Goal: Information Seeking & Learning: Find specific fact

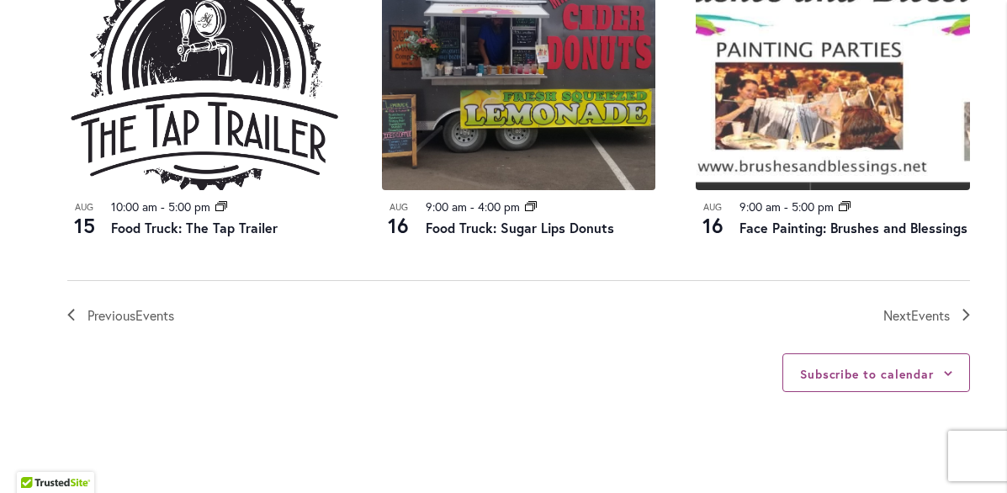
scroll to position [1960, 0]
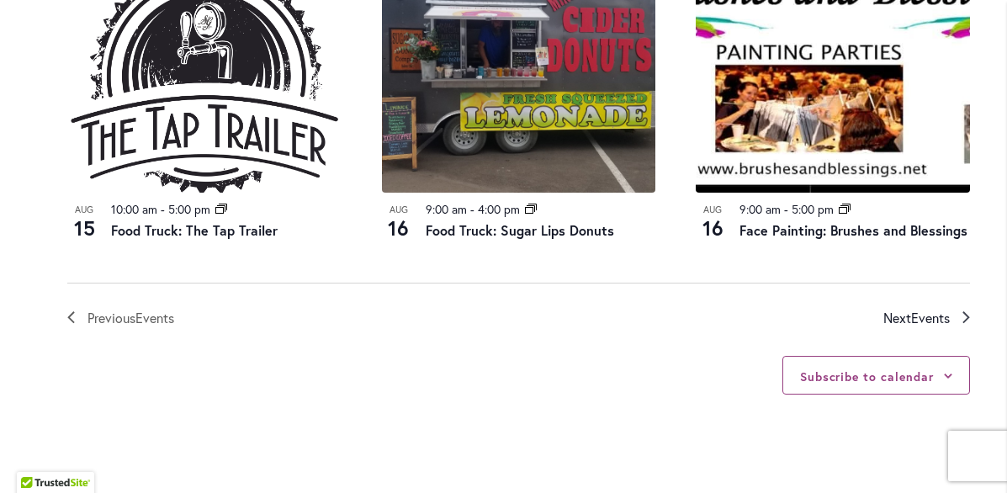
click at [965, 324] on icon "Next Events" at bounding box center [965, 318] width 7 height 12
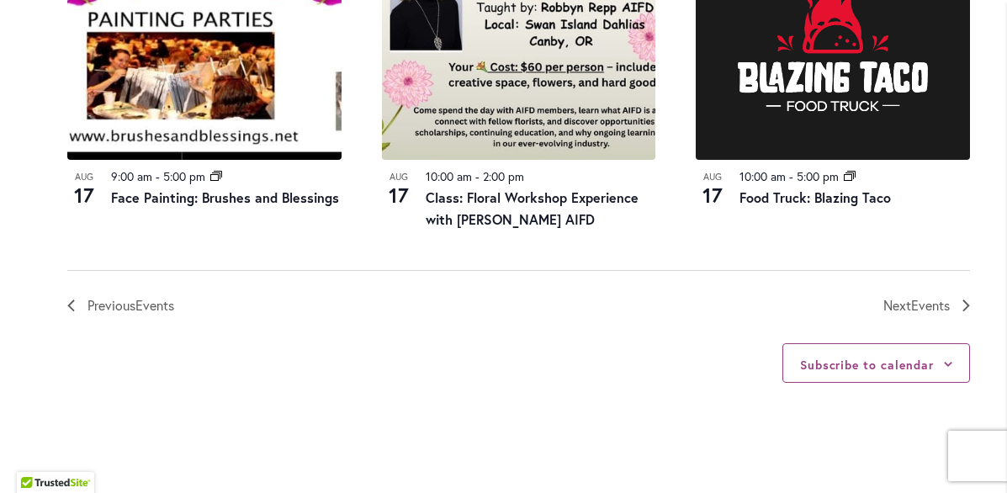
scroll to position [1997, 0]
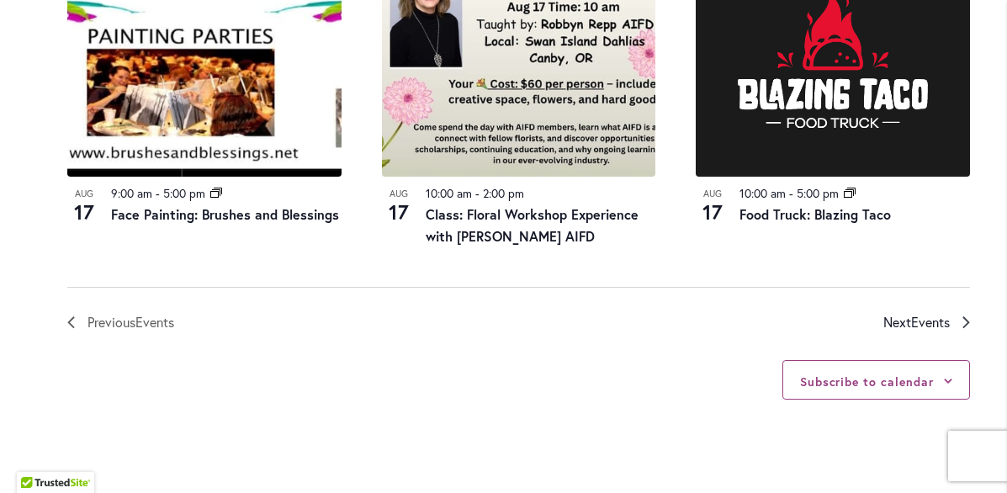
click at [959, 330] on link "Next Events" at bounding box center [926, 322] width 87 height 22
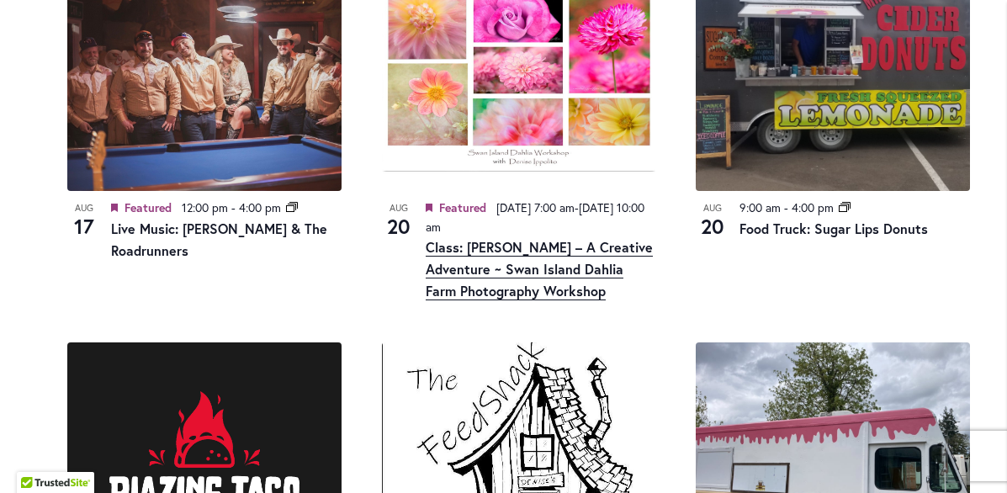
scroll to position [1280, 0]
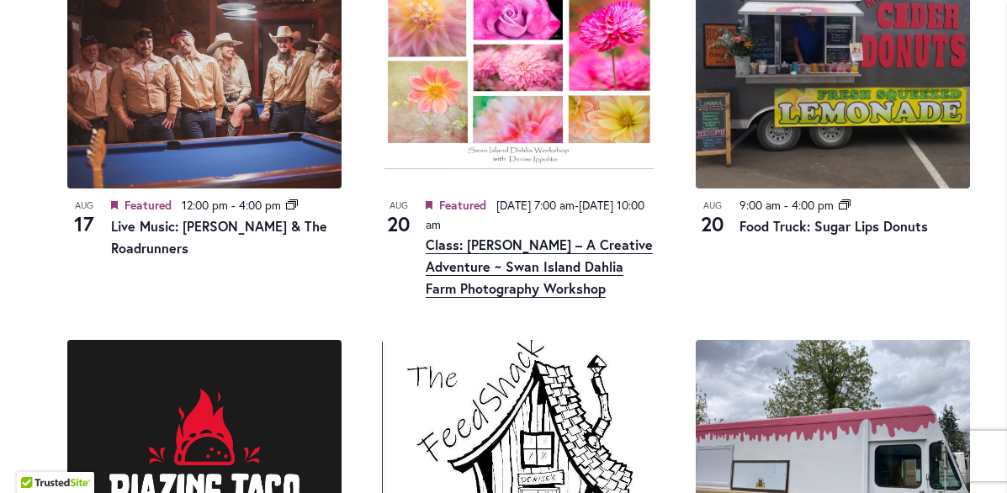
click at [501, 290] on link "Class: Denise Ippolito – A Creative Adventure ~ Swan Island Dahlia Farm Photogr…" at bounding box center [538, 266] width 227 height 62
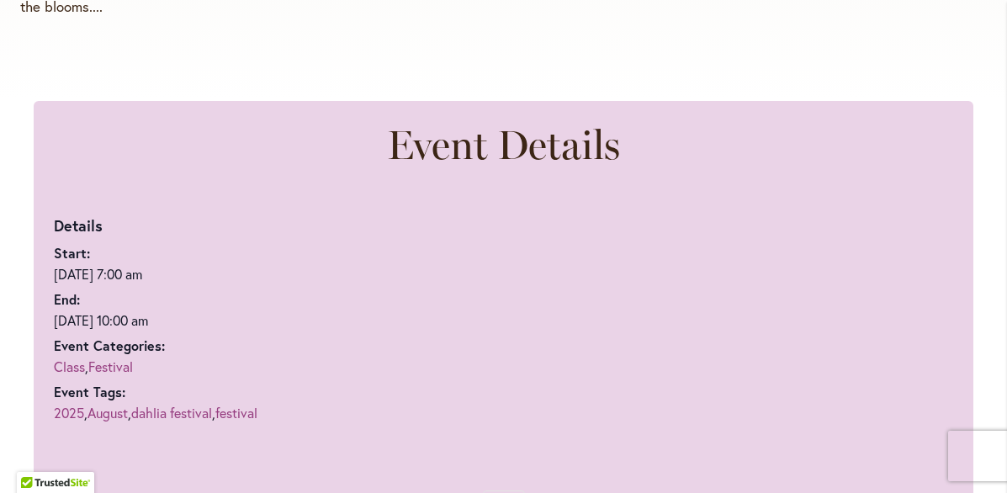
scroll to position [911, 0]
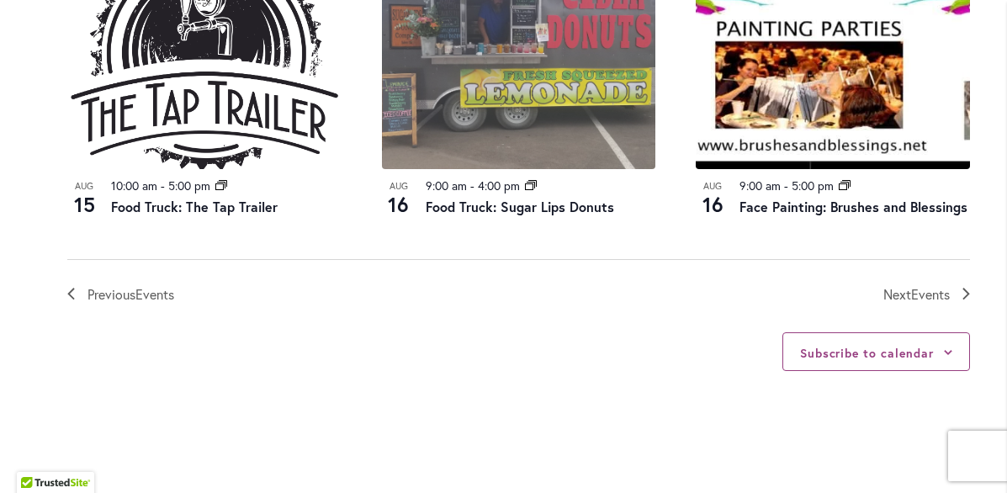
scroll to position [1921, 0]
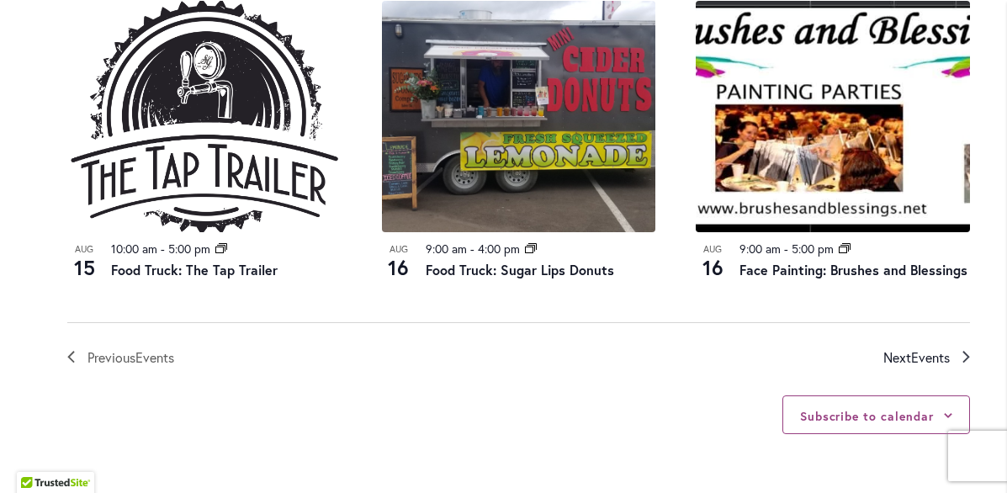
click at [933, 366] on span "Events" at bounding box center [930, 357] width 39 height 18
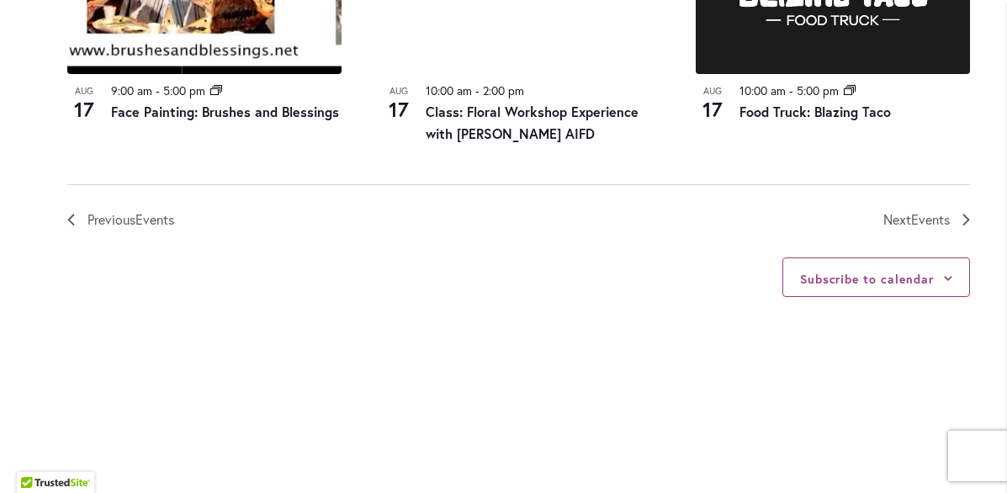
scroll to position [2099, 0]
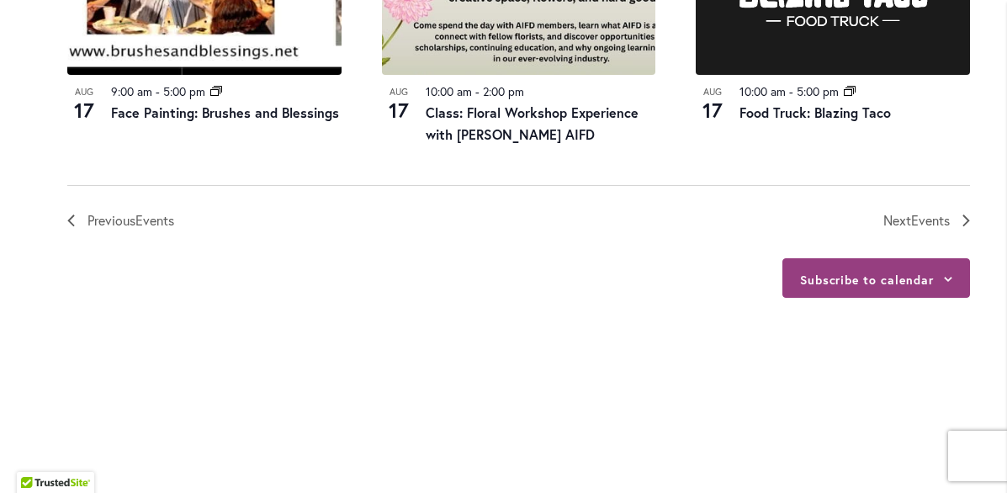
click at [940, 283] on div "Subscribe to calendar" at bounding box center [876, 278] width 188 height 40
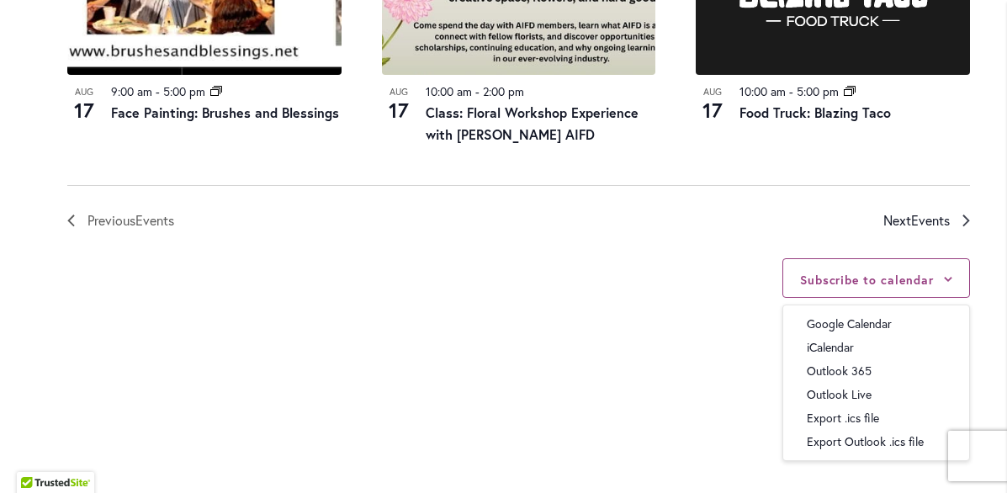
click at [943, 229] on span "Events" at bounding box center [930, 220] width 39 height 18
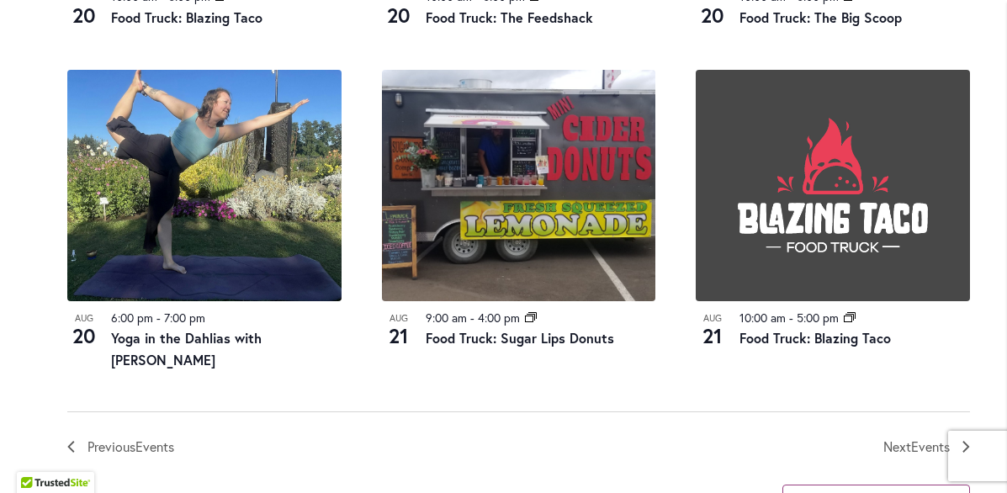
scroll to position [1920, 0]
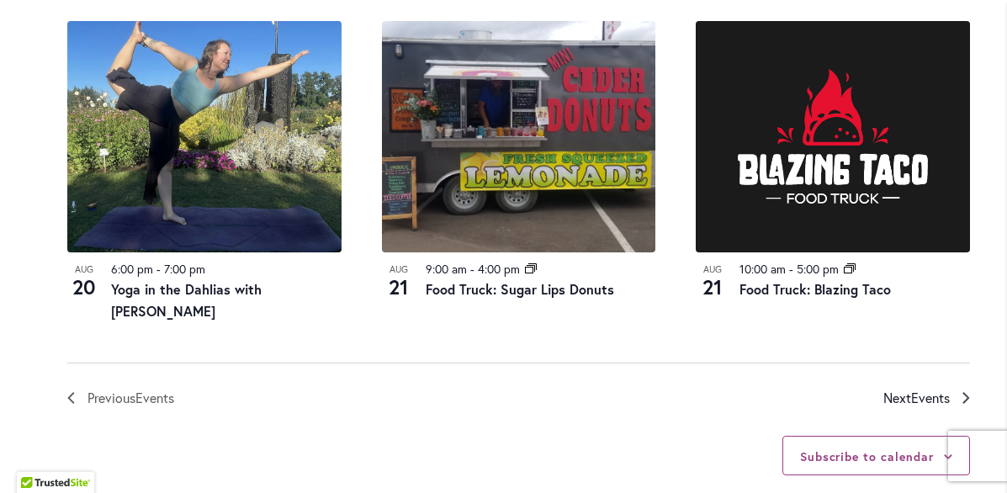
click at [938, 406] on span "Events" at bounding box center [930, 397] width 39 height 18
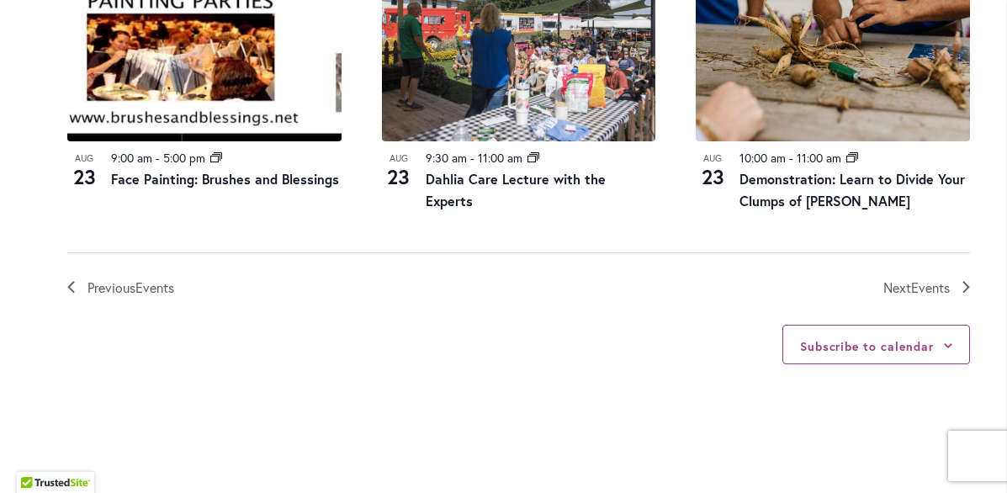
scroll to position [2021, 0]
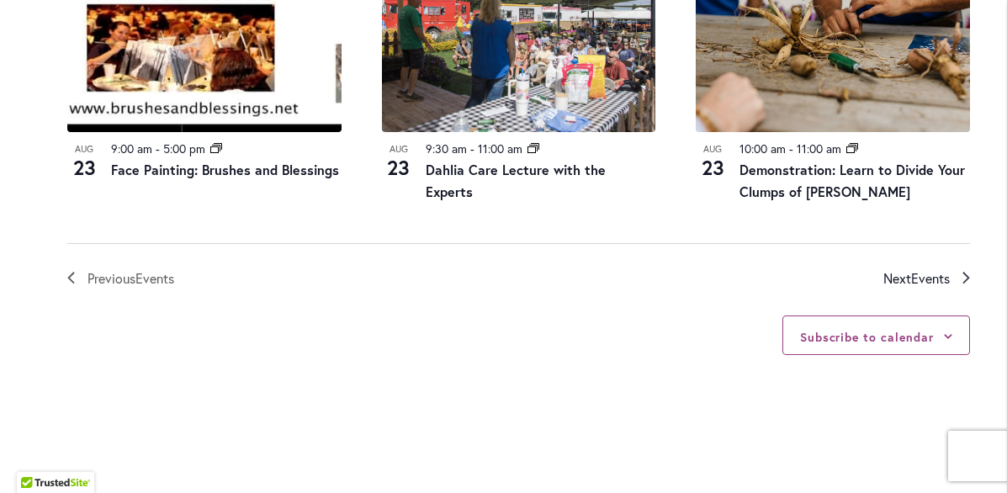
click at [942, 287] on span "Events" at bounding box center [930, 278] width 39 height 18
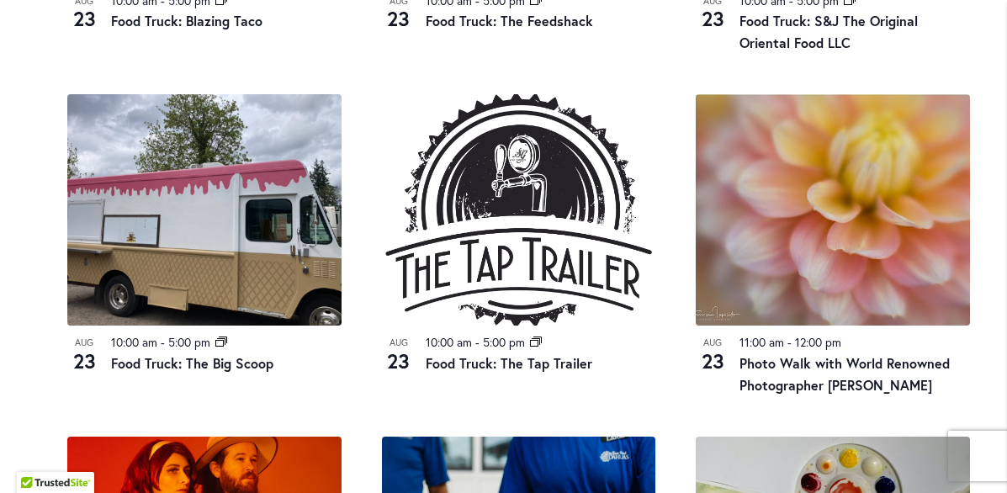
scroll to position [1186, 0]
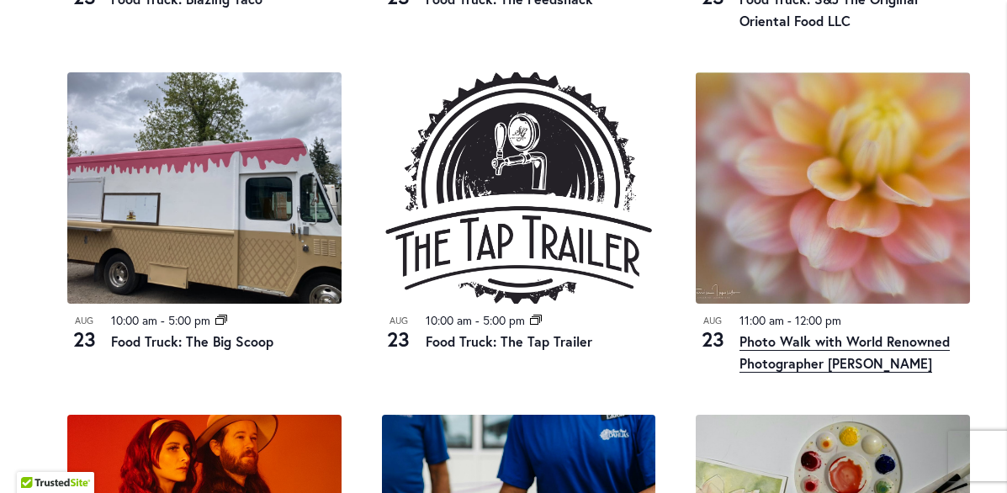
click at [846, 373] on link "Photo Walk with World Renowned Photographer [PERSON_NAME]" at bounding box center [844, 352] width 210 height 40
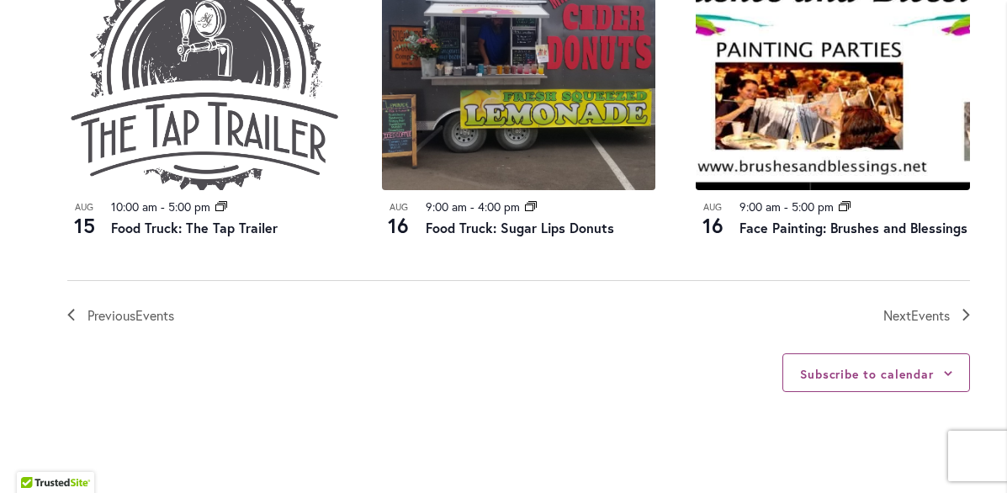
scroll to position [1994, 0]
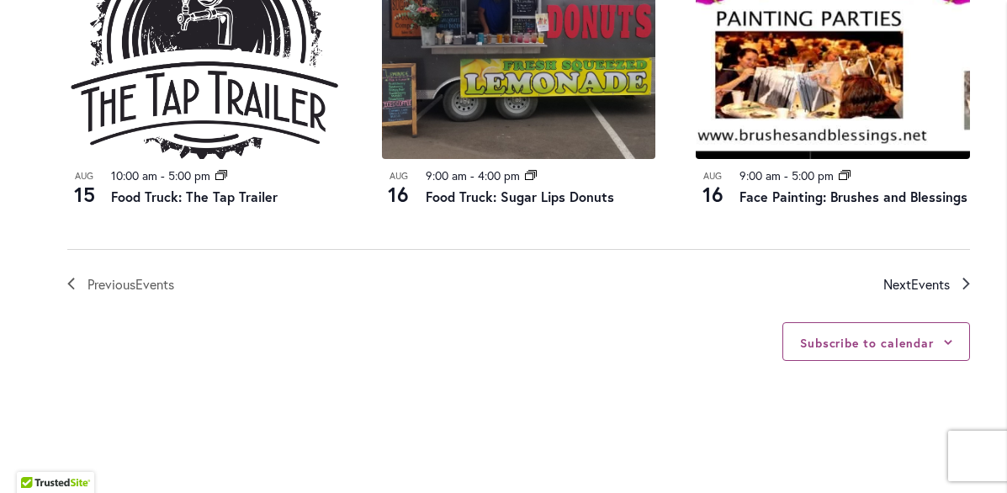
click at [958, 295] on link "Next Events" at bounding box center [926, 284] width 87 height 22
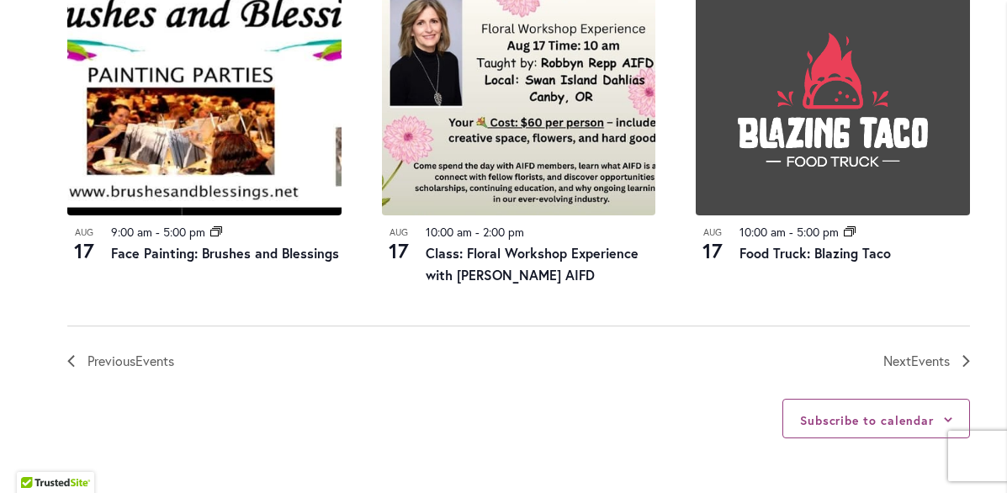
scroll to position [1983, 0]
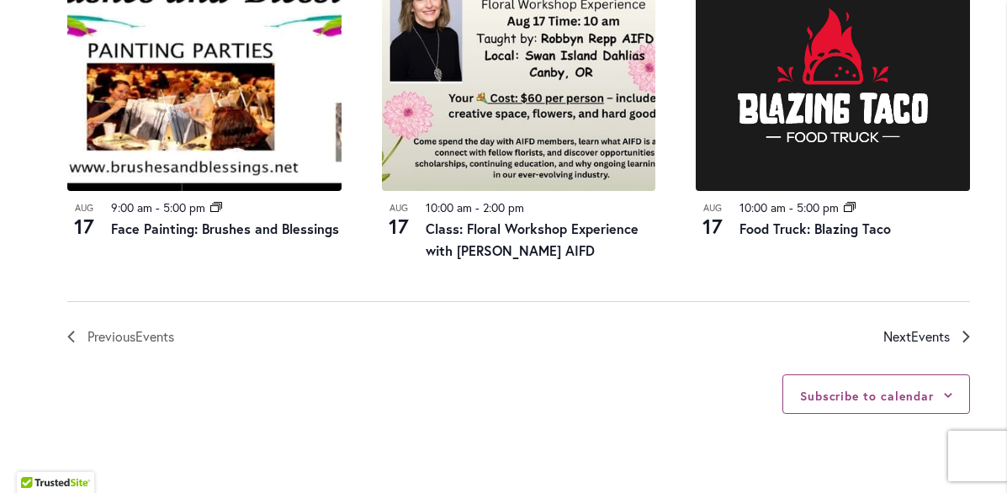
click at [957, 347] on link "Next Events" at bounding box center [926, 336] width 87 height 22
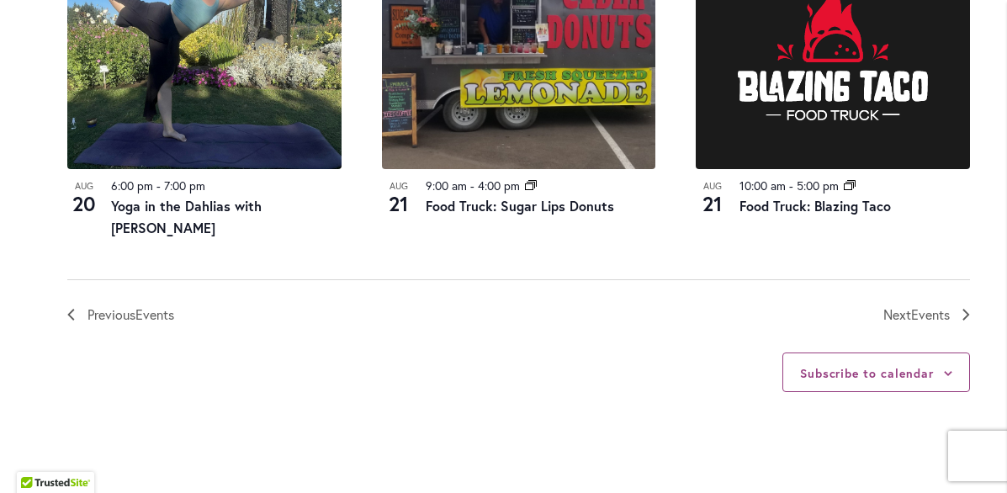
scroll to position [2006, 0]
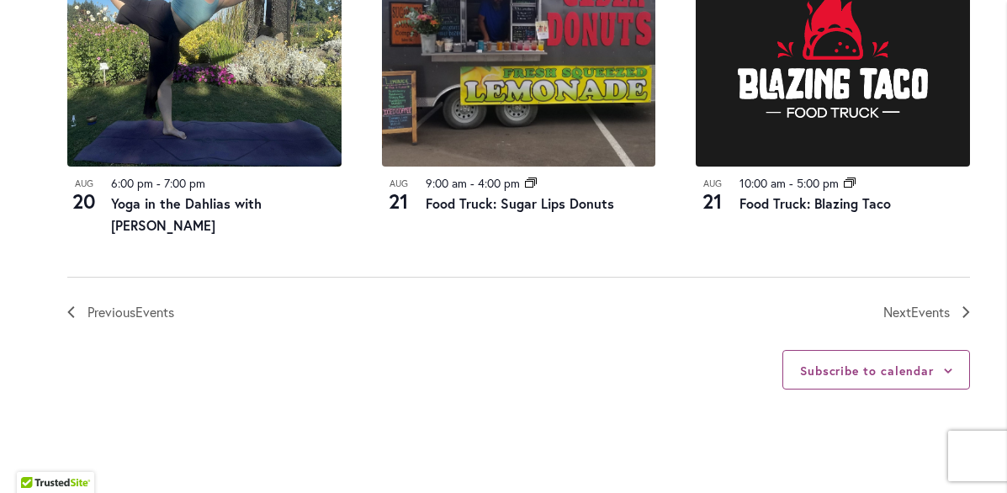
click at [957, 323] on nav "Previous Events Today Next Events" at bounding box center [518, 300] width 902 height 46
click at [965, 318] on icon "Next Events" at bounding box center [966, 312] width 8 height 12
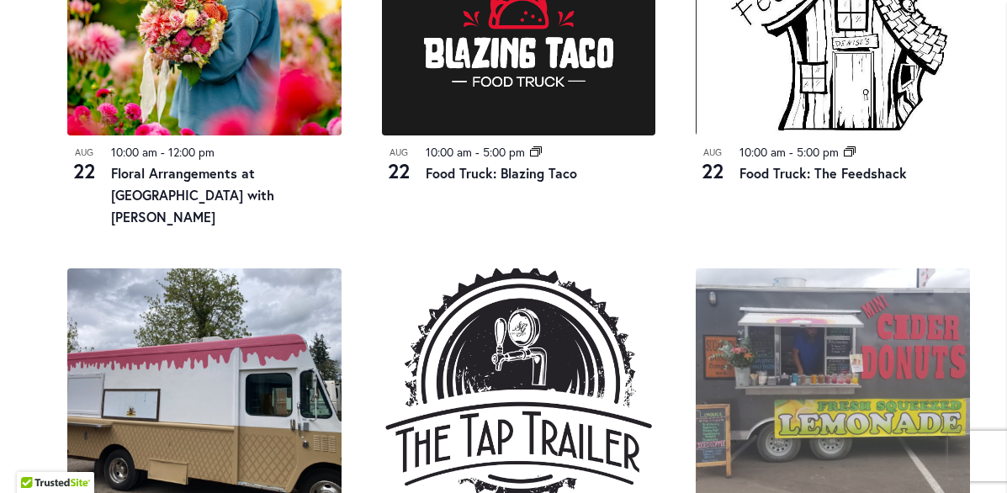
scroll to position [1334, 0]
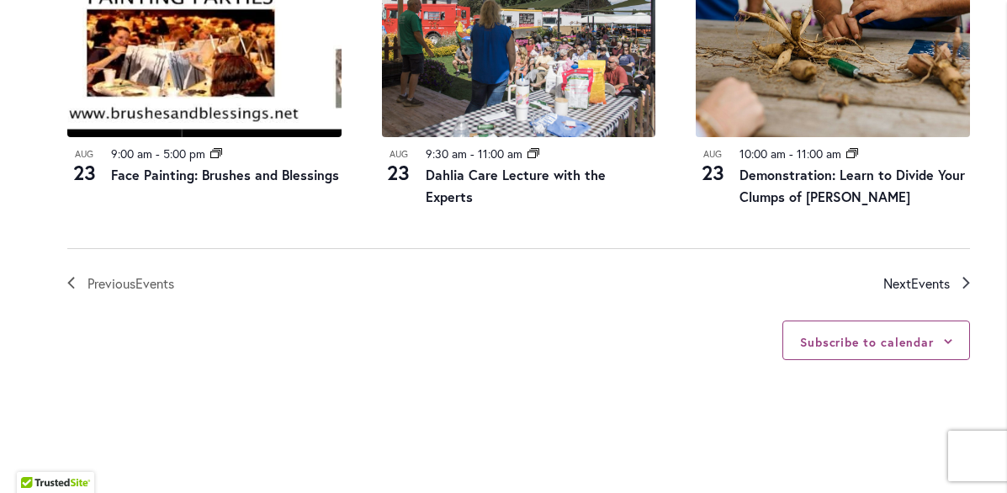
click at [966, 288] on icon "Next Events" at bounding box center [966, 283] width 8 height 12
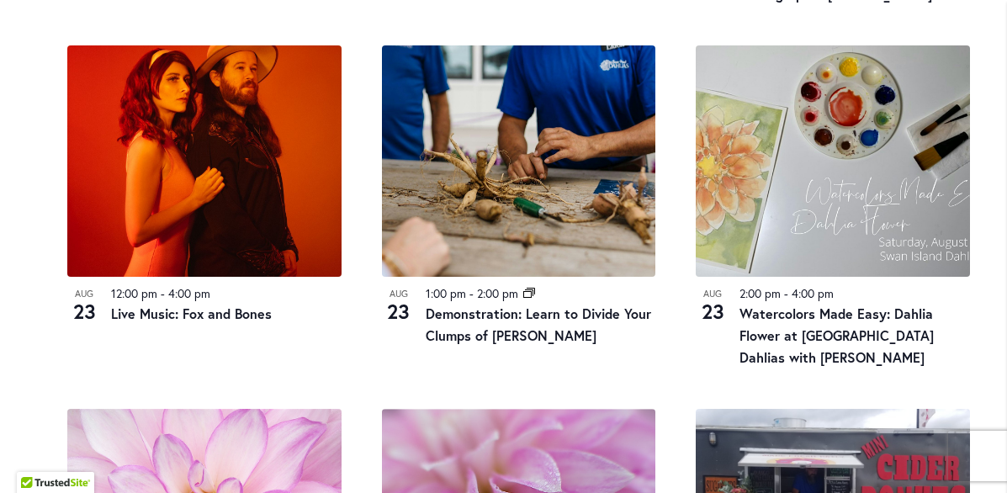
scroll to position [1550, 0]
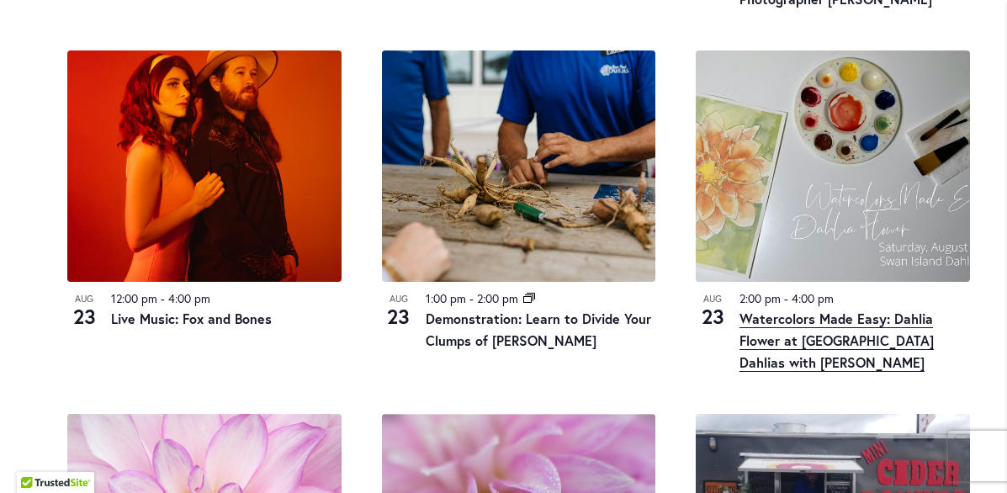
click at [762, 360] on link "Watercolors Made Easy: Dahlia Flower at [GEOGRAPHIC_DATA] Dahlias with [PERSON_…" at bounding box center [836, 340] width 194 height 62
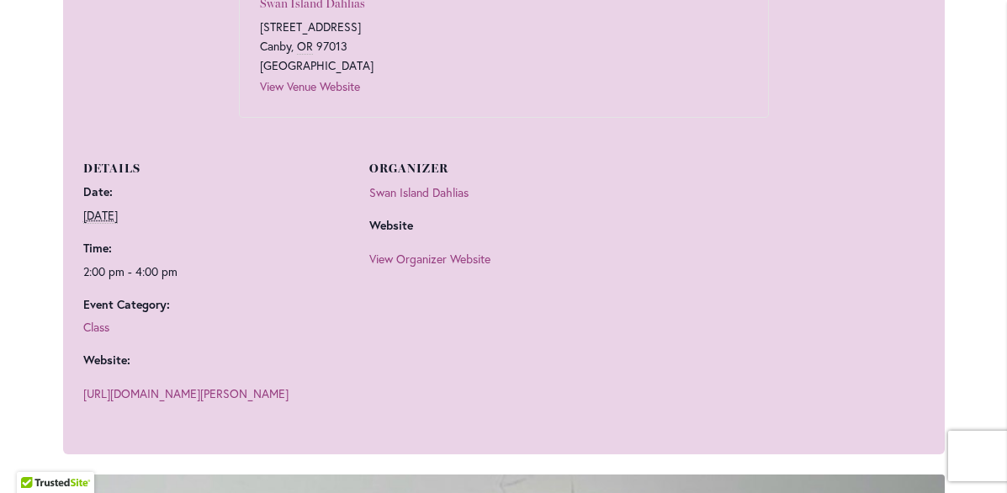
scroll to position [1120, 0]
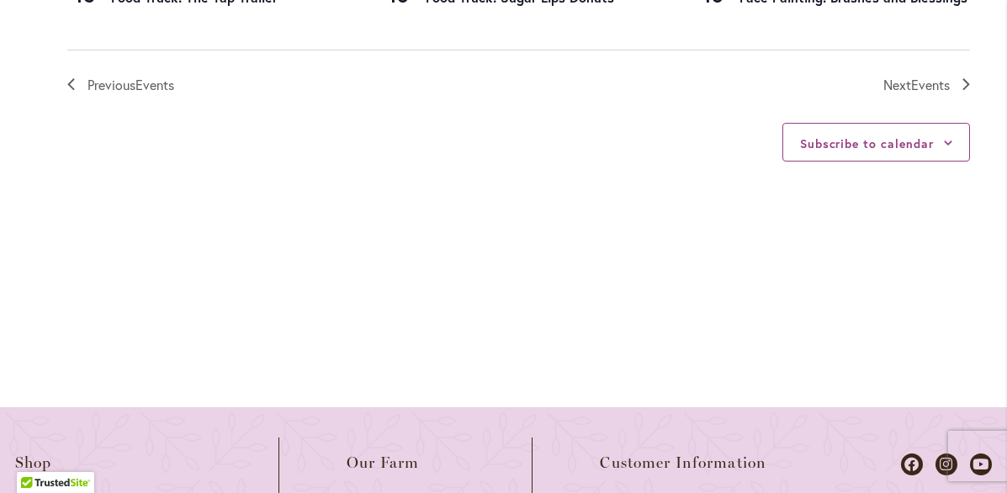
scroll to position [2026, 0]
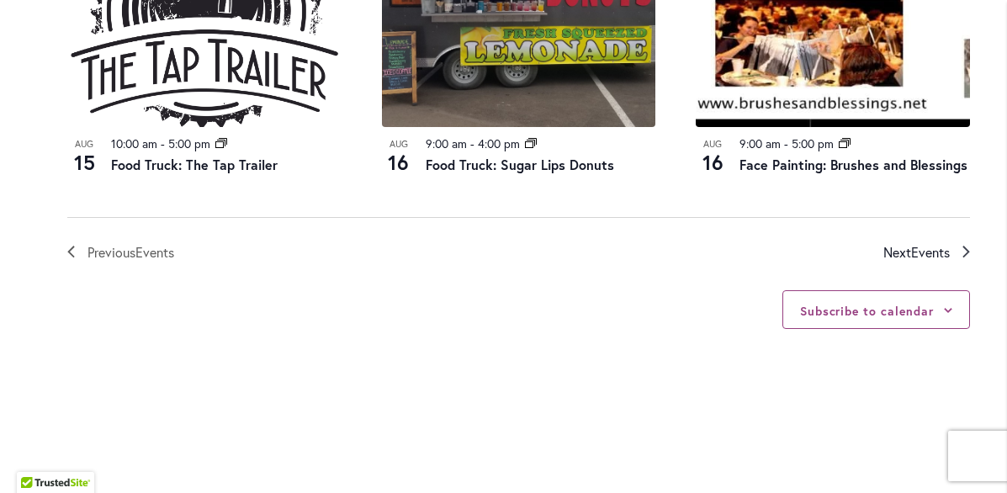
click at [948, 261] on span "Events" at bounding box center [930, 252] width 39 height 18
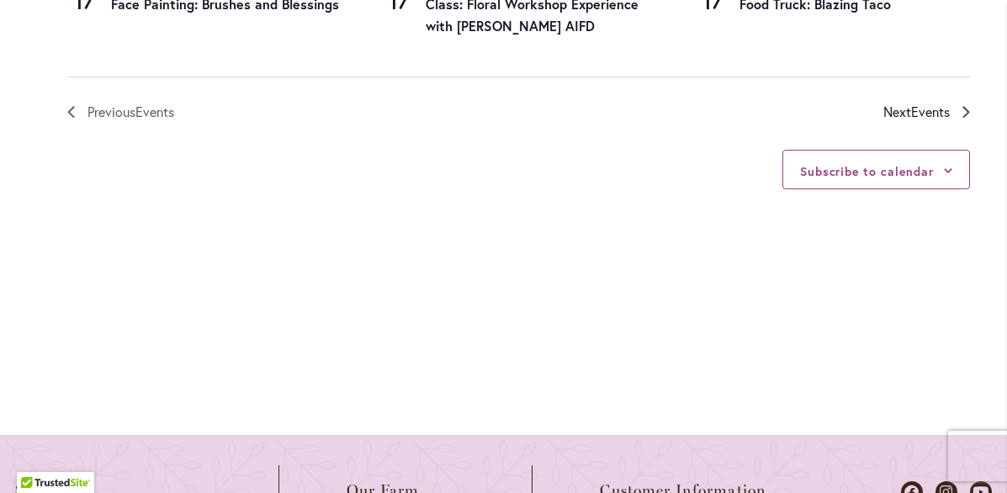
click at [939, 120] on span "Events" at bounding box center [930, 112] width 39 height 18
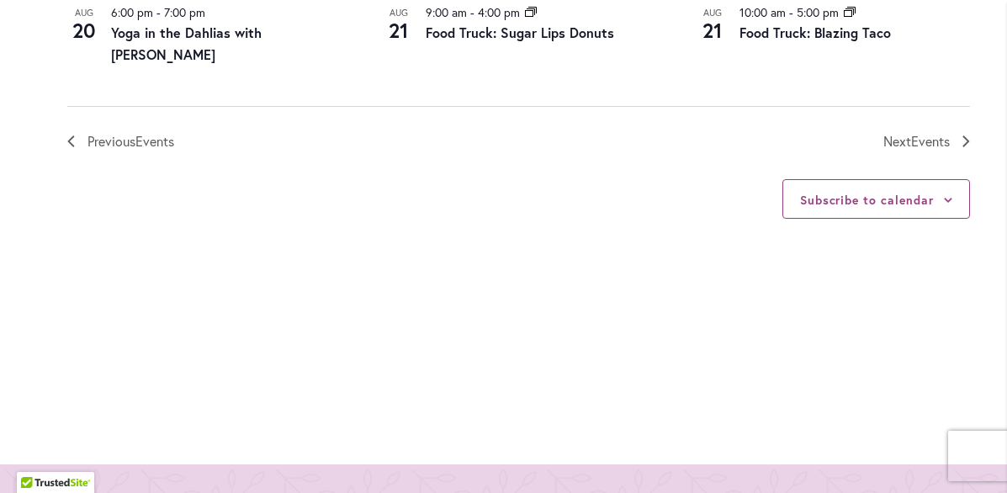
scroll to position [2203, 0]
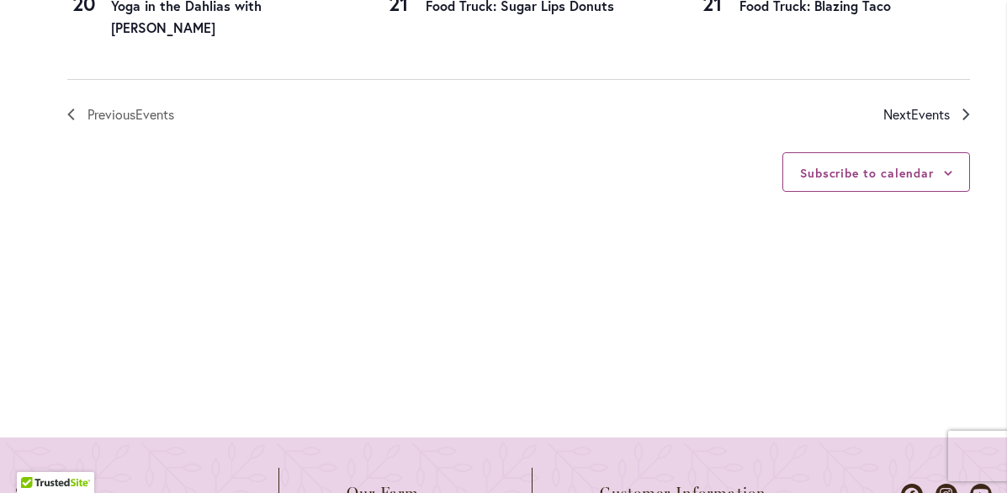
click at [954, 125] on link "Next Events" at bounding box center [926, 114] width 87 height 22
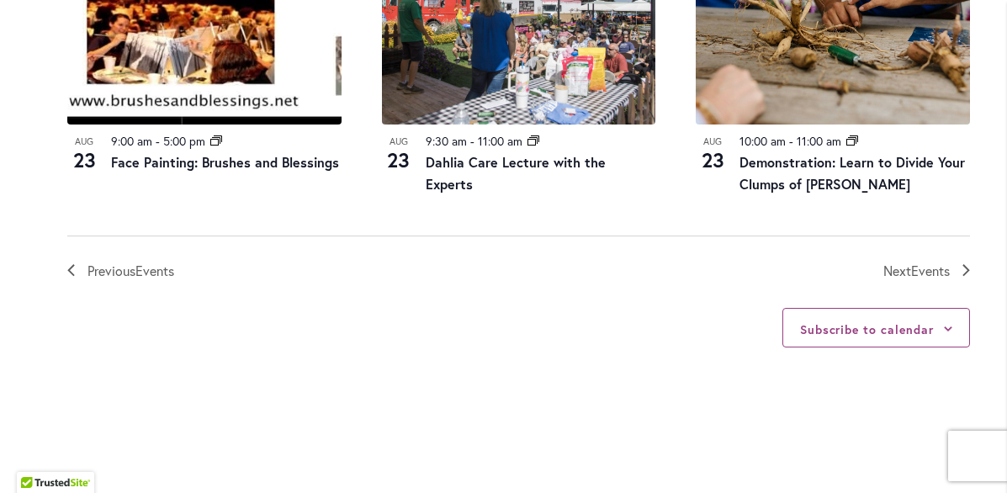
scroll to position [2046, 0]
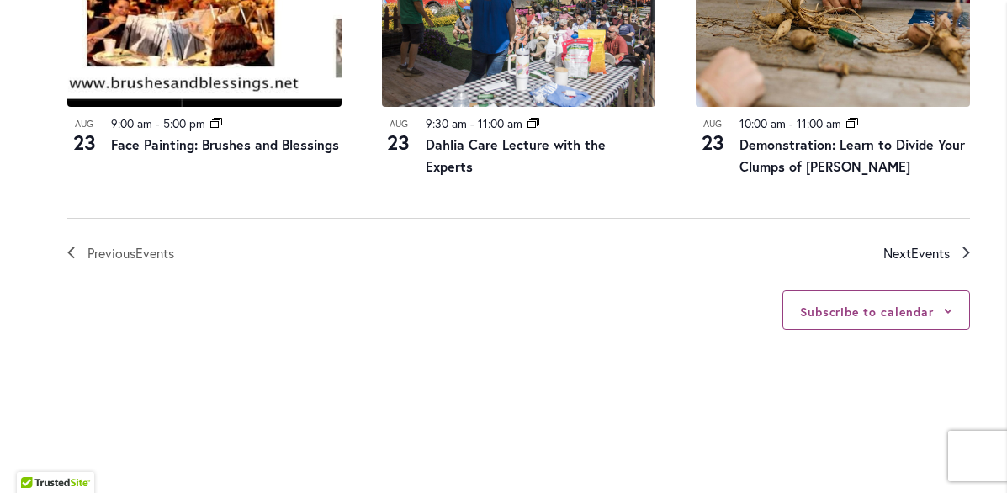
click at [945, 262] on span "Events" at bounding box center [930, 253] width 39 height 18
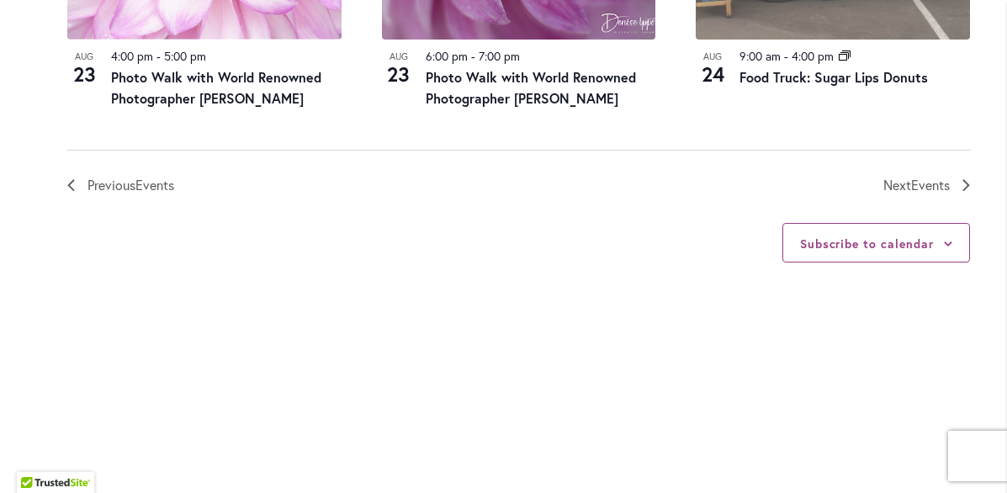
scroll to position [2136, 0]
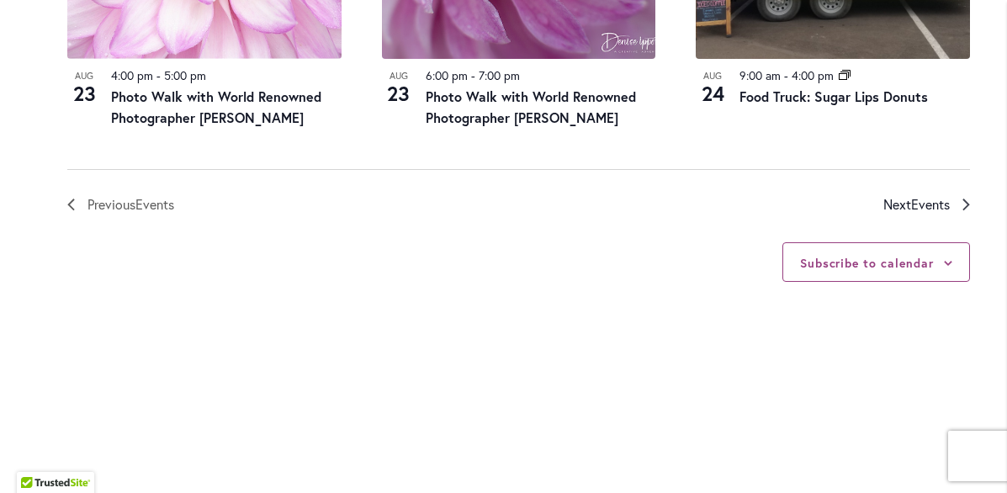
click at [968, 215] on link "Next Events" at bounding box center [926, 204] width 87 height 22
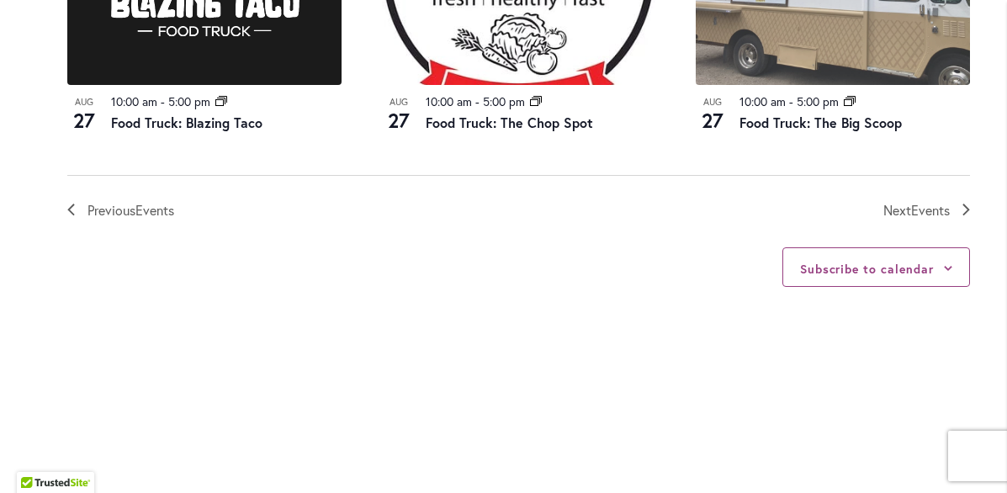
scroll to position [2098, 0]
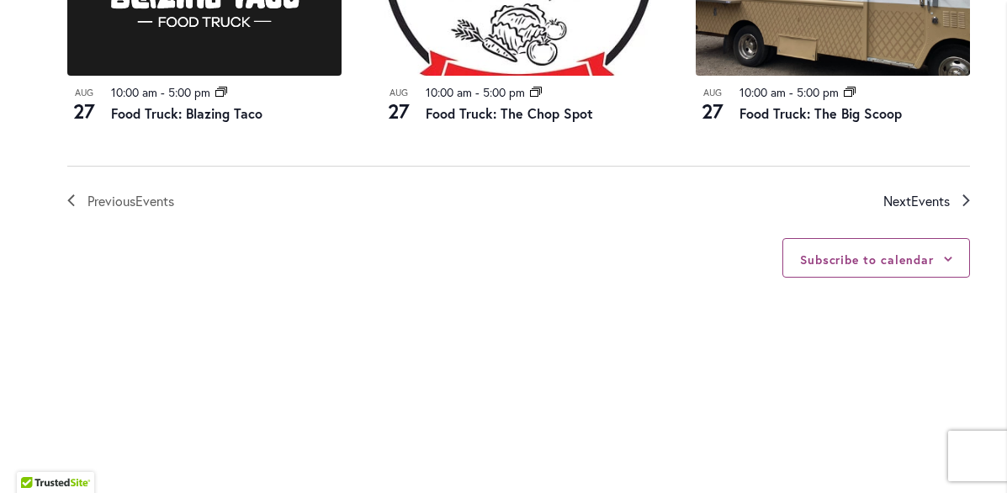
click at [928, 209] on span "Events" at bounding box center [930, 201] width 39 height 18
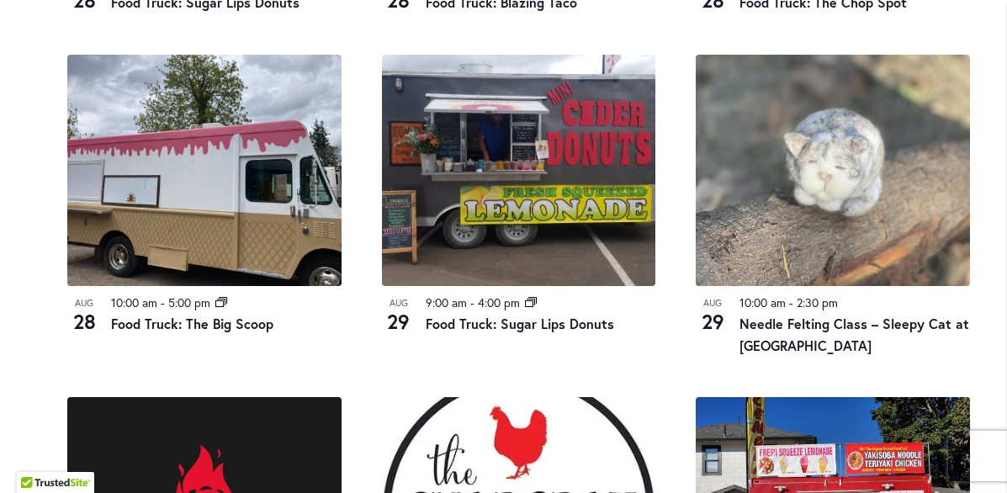
scroll to position [1184, 0]
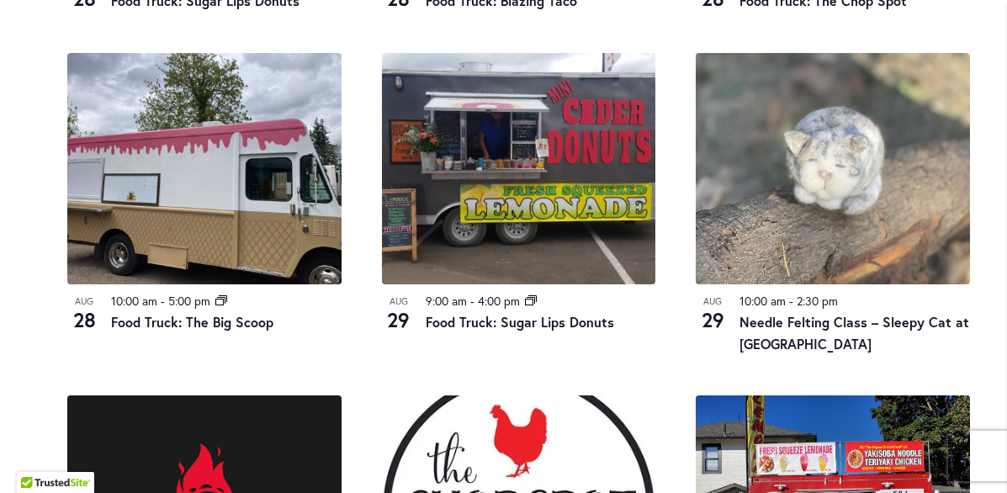
click at [906, 212] on img at bounding box center [832, 168] width 274 height 231
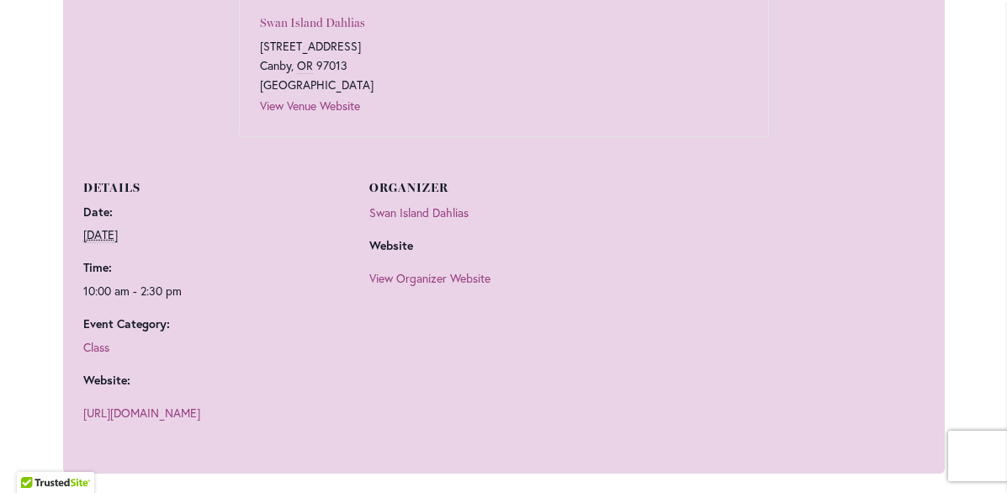
scroll to position [1012, 0]
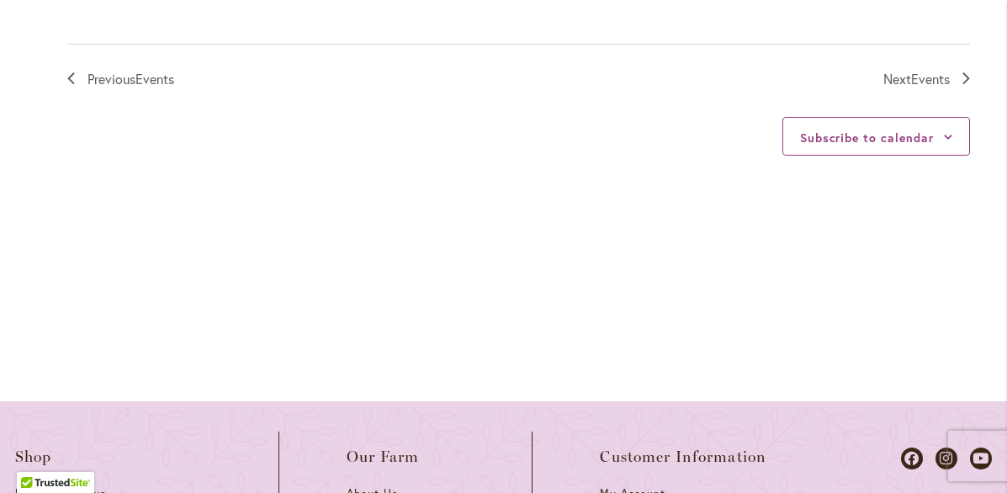
scroll to position [2193, 0]
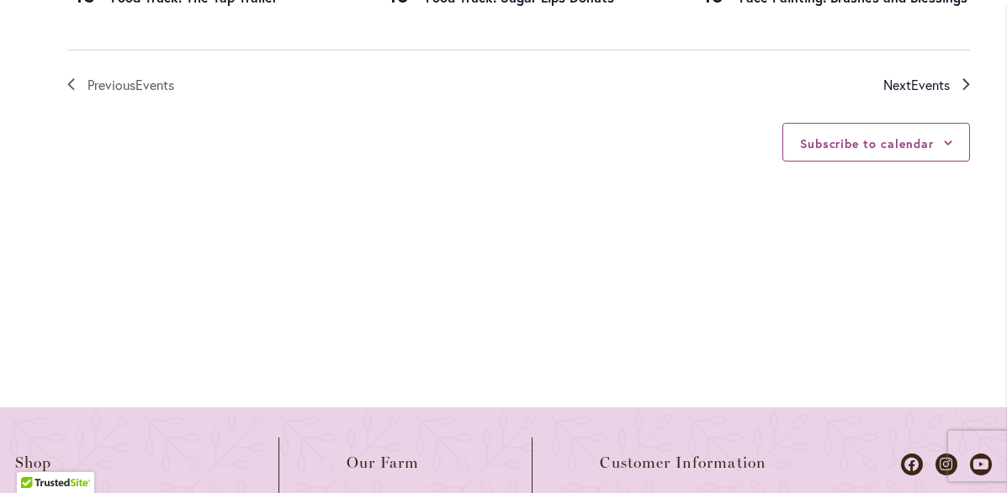
click at [962, 90] on icon "Next Events" at bounding box center [966, 84] width 8 height 12
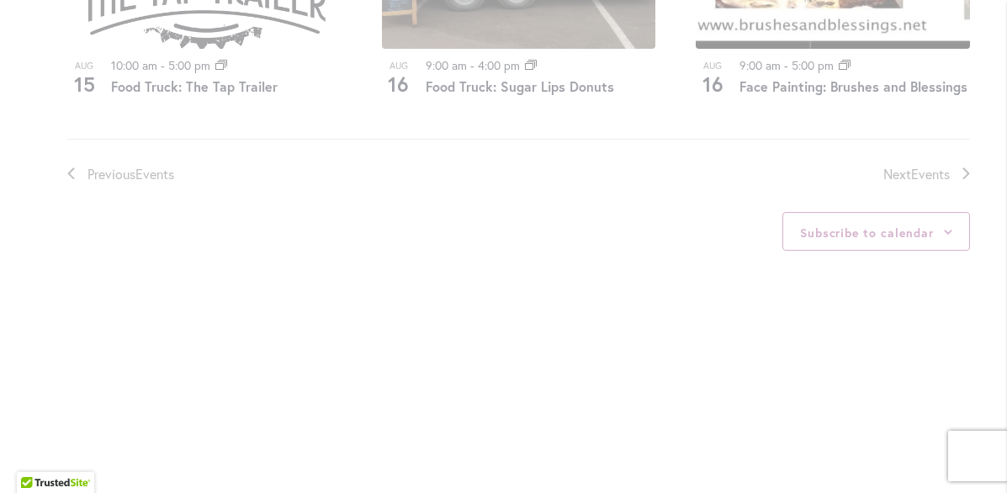
scroll to position [2103, 0]
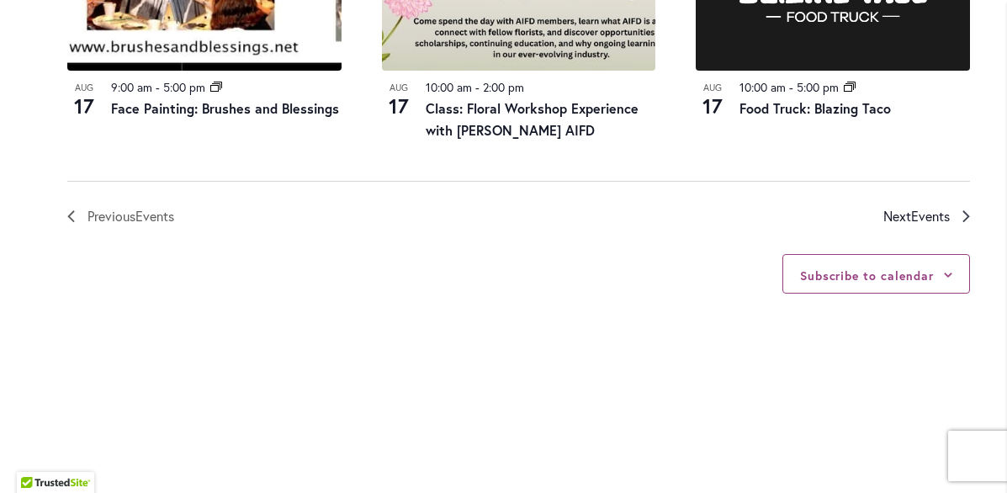
click at [965, 225] on link "Next Events" at bounding box center [926, 216] width 87 height 22
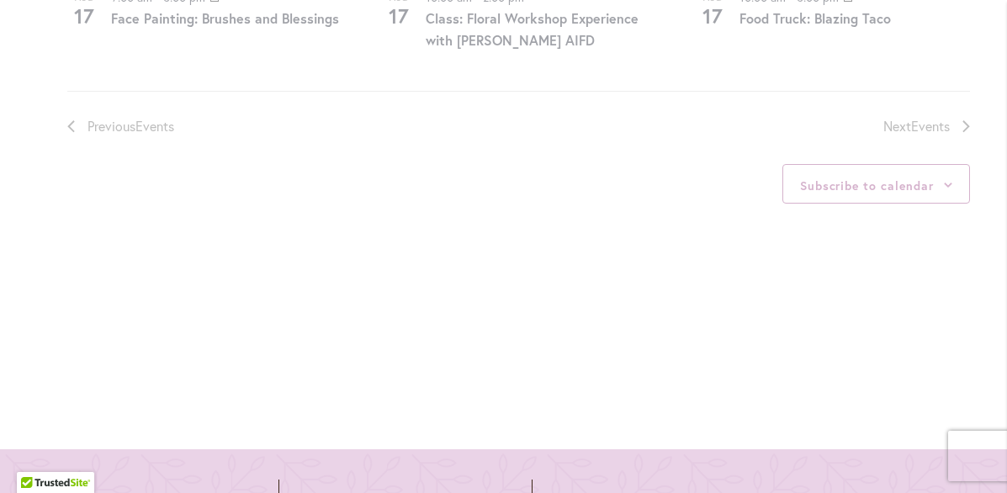
scroll to position [2192, 0]
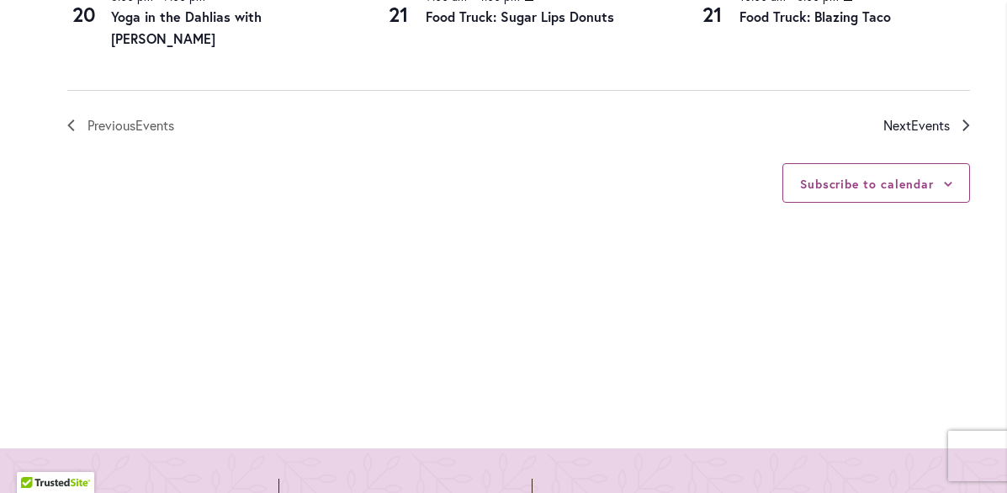
click at [946, 134] on span "Events" at bounding box center [930, 125] width 39 height 18
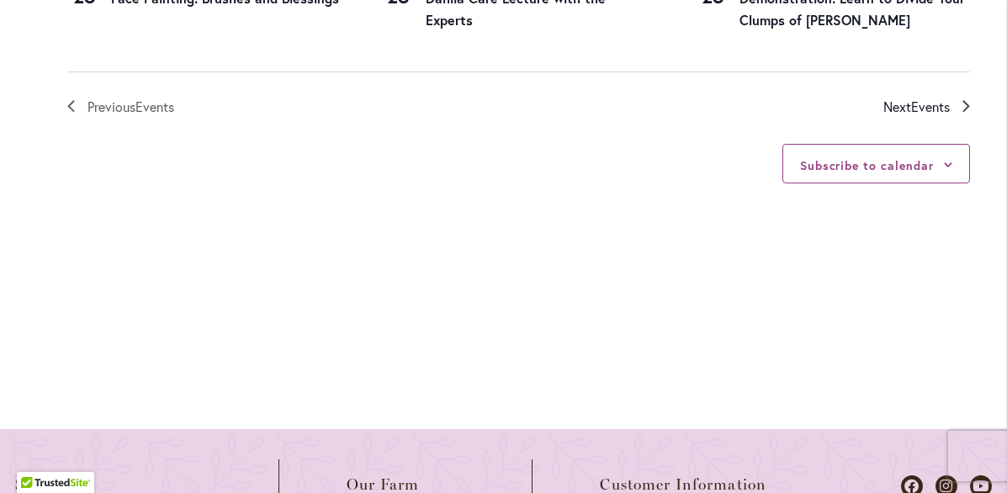
click at [942, 115] on span "Events" at bounding box center [930, 107] width 39 height 18
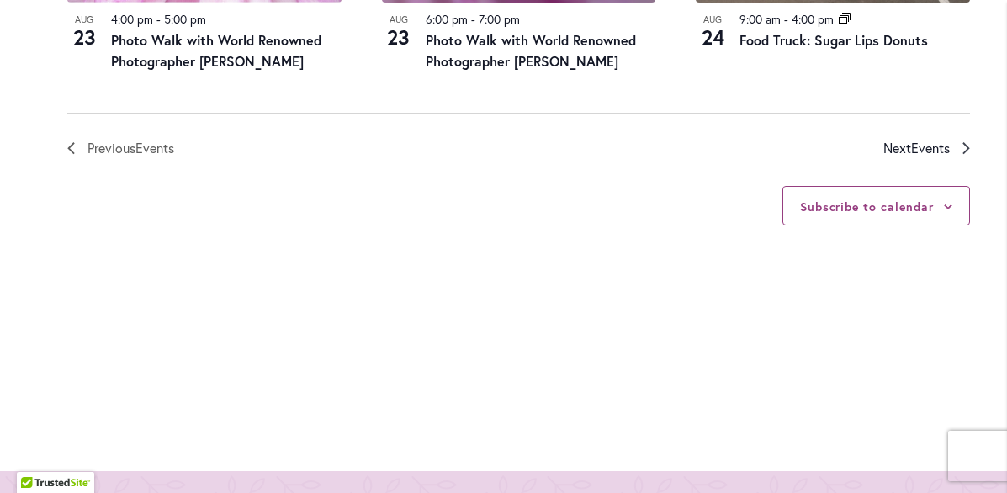
click at [952, 159] on link "Next Events" at bounding box center [926, 148] width 87 height 22
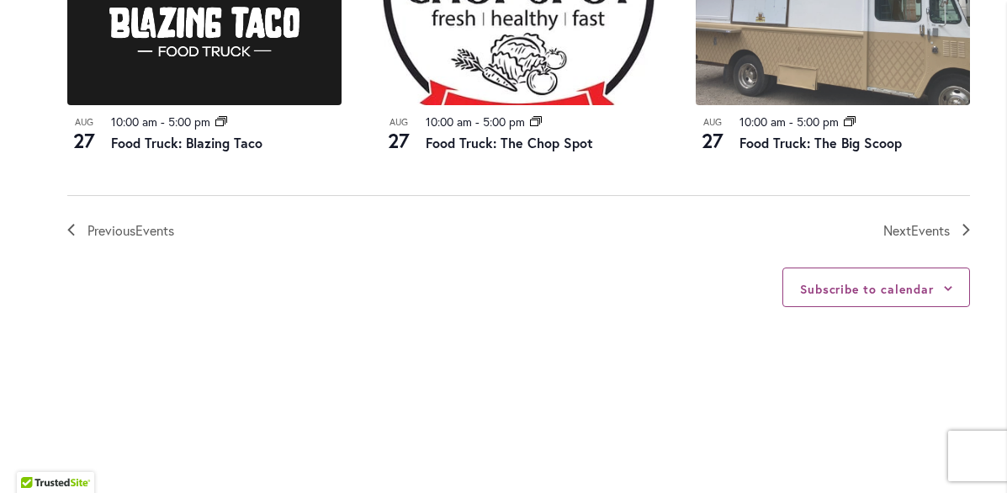
scroll to position [2069, 0]
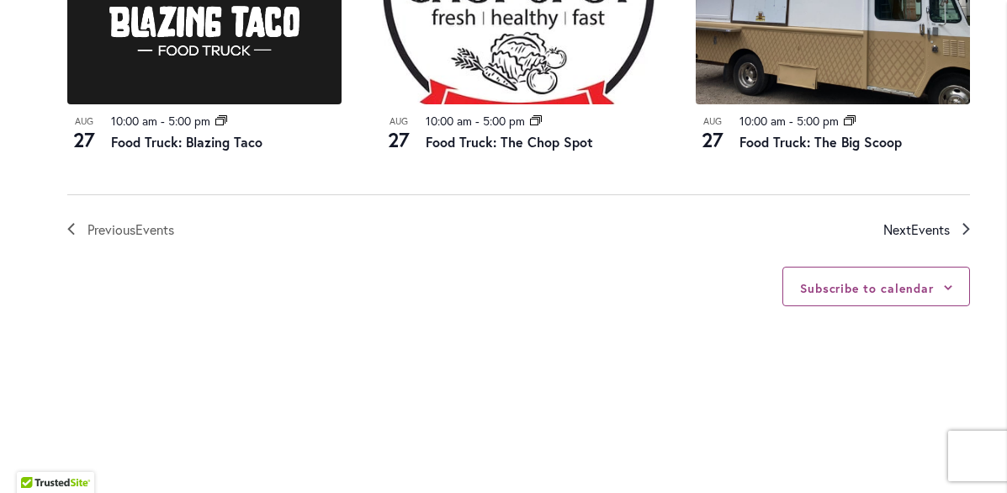
click at [963, 235] on icon "Next Events" at bounding box center [966, 229] width 8 height 12
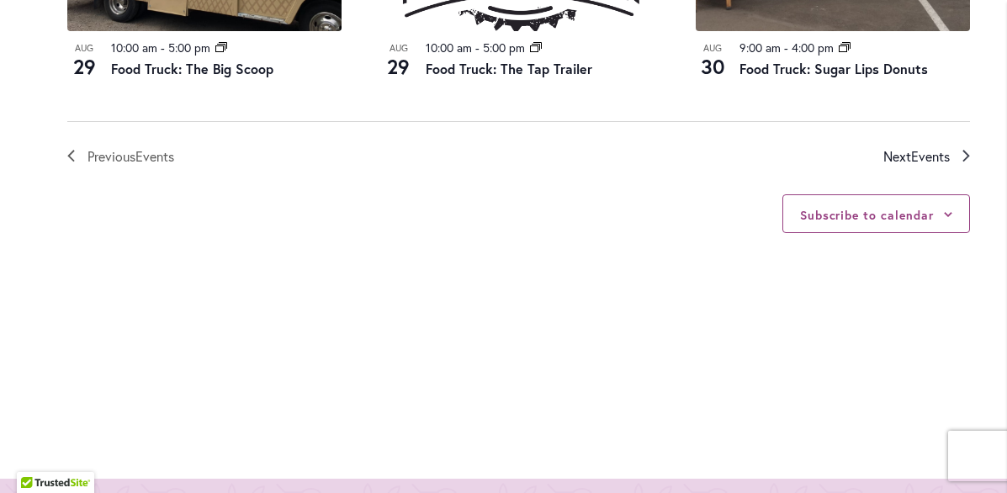
scroll to position [2175, 0]
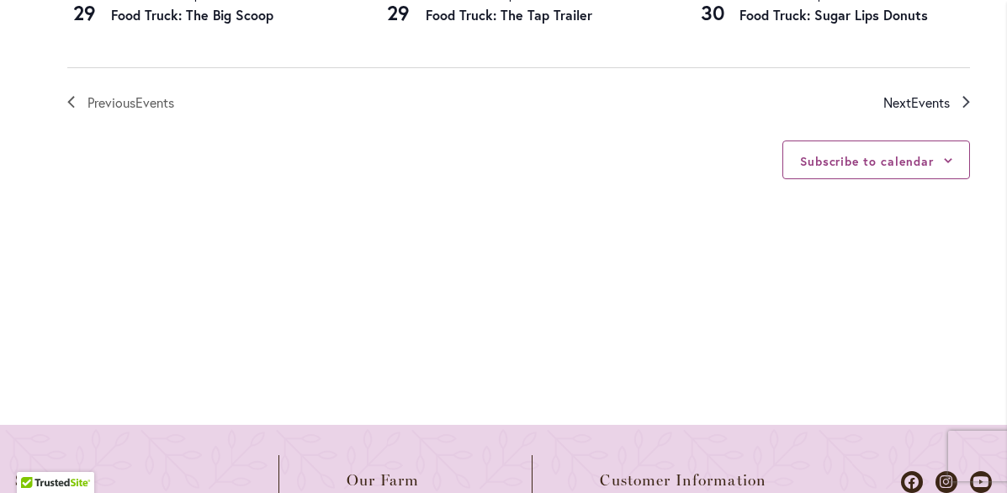
click at [947, 111] on span "Events" at bounding box center [930, 102] width 39 height 18
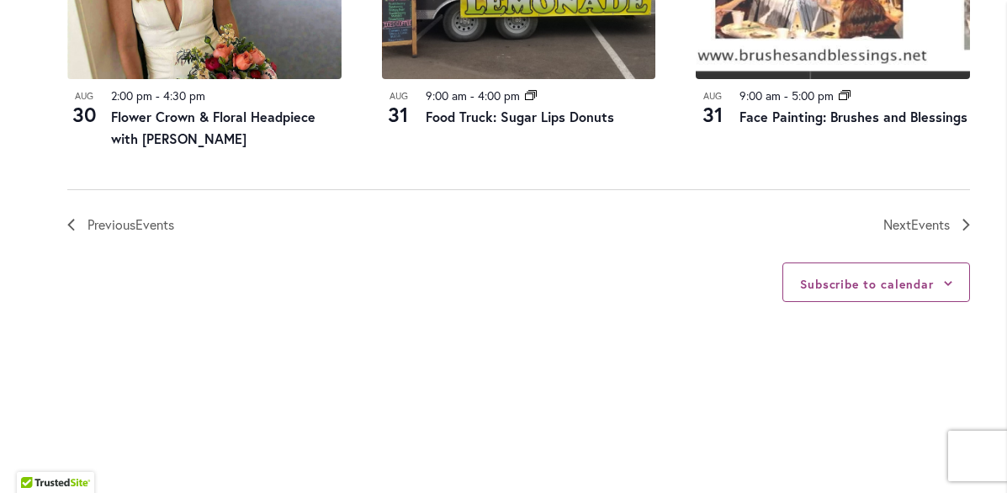
scroll to position [2102, 0]
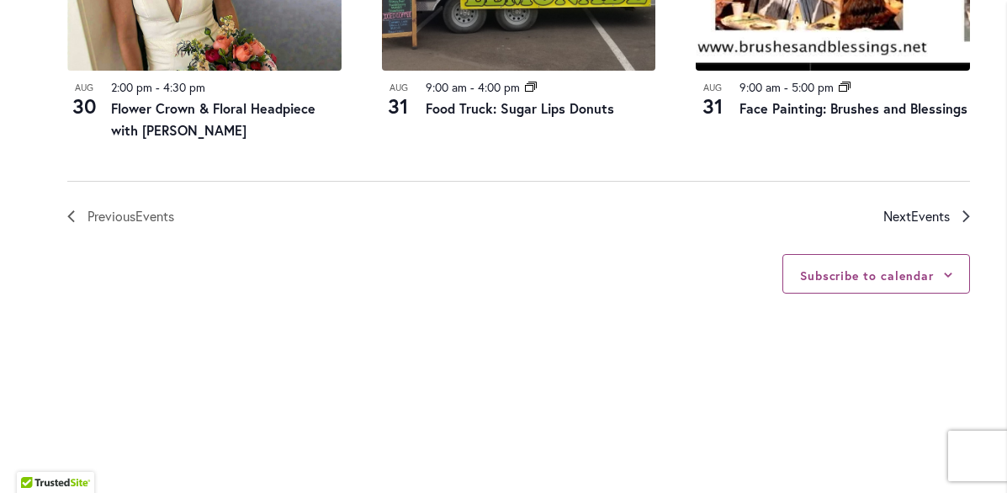
click at [943, 225] on span "Events" at bounding box center [930, 216] width 39 height 18
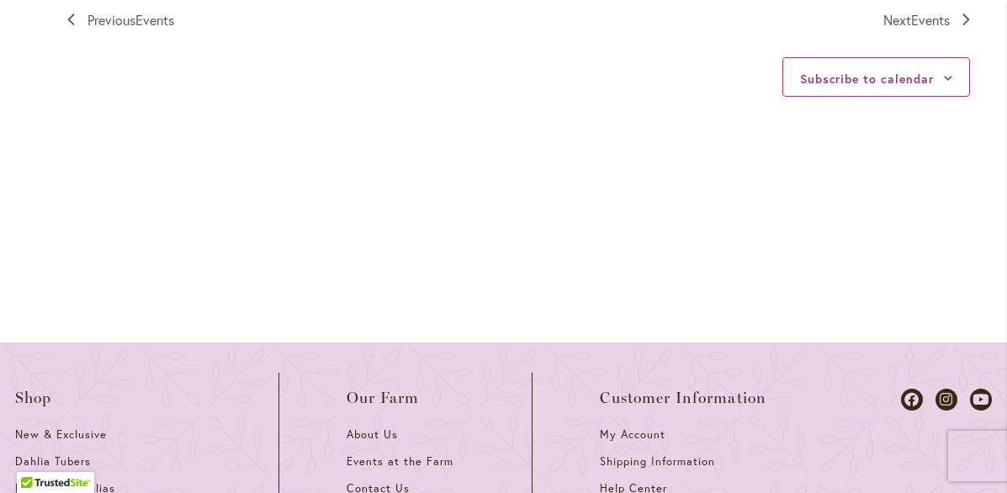
scroll to position [2265, 0]
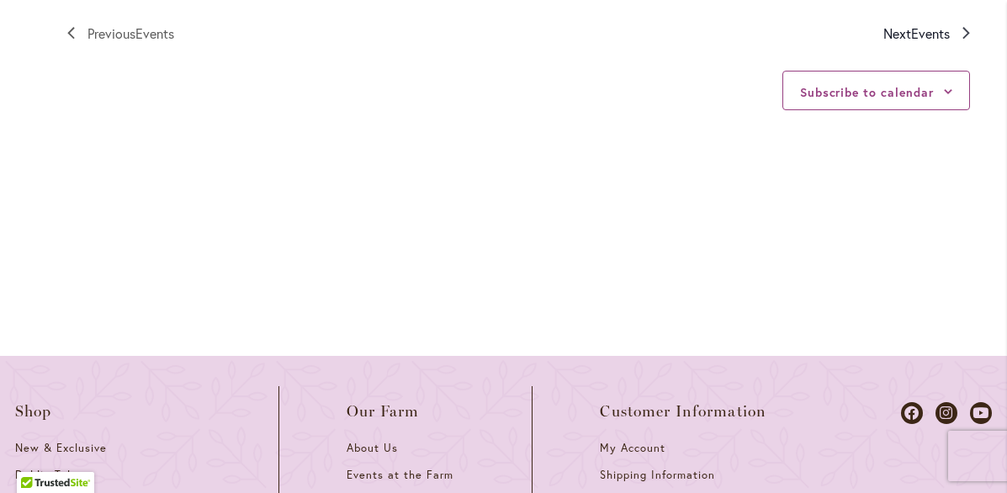
click at [943, 42] on span "Events" at bounding box center [930, 33] width 39 height 18
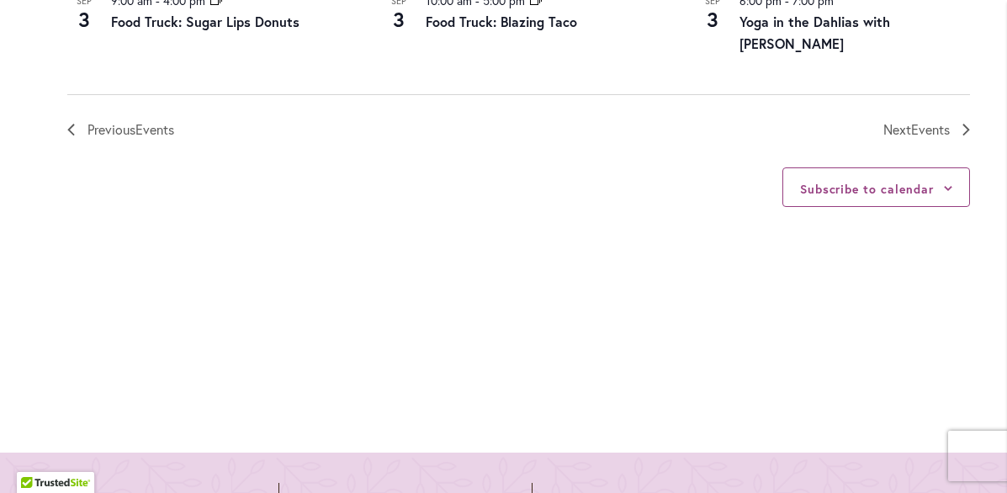
scroll to position [2206, 0]
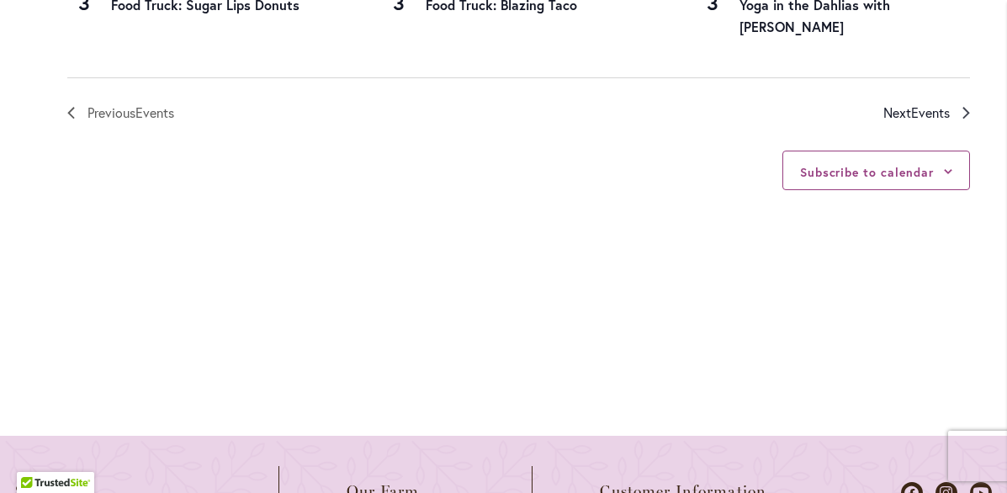
click at [948, 121] on span "Events" at bounding box center [930, 112] width 39 height 18
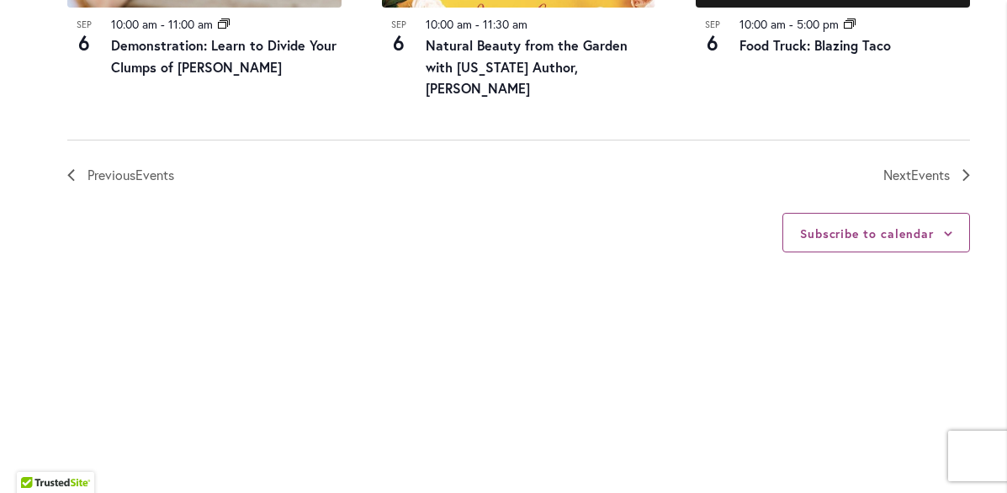
scroll to position [2164, 0]
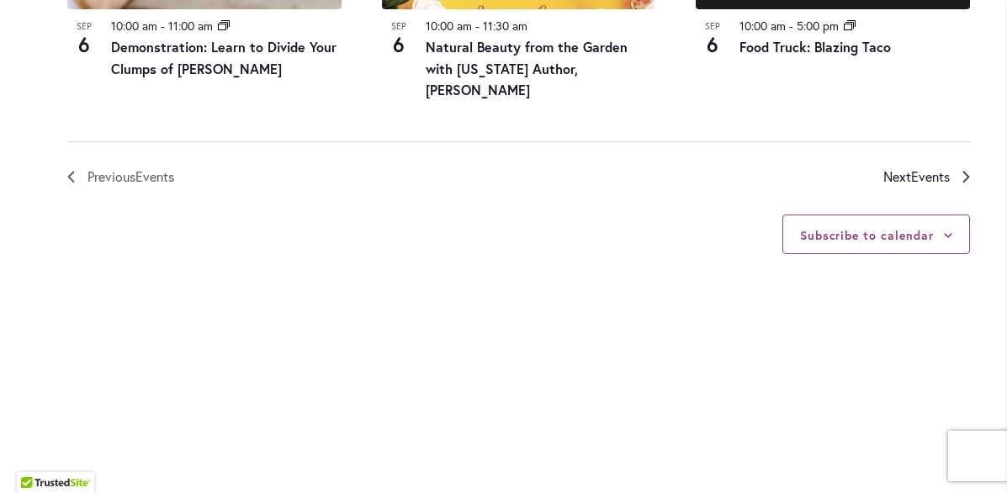
click at [942, 185] on span "Events" at bounding box center [930, 176] width 39 height 18
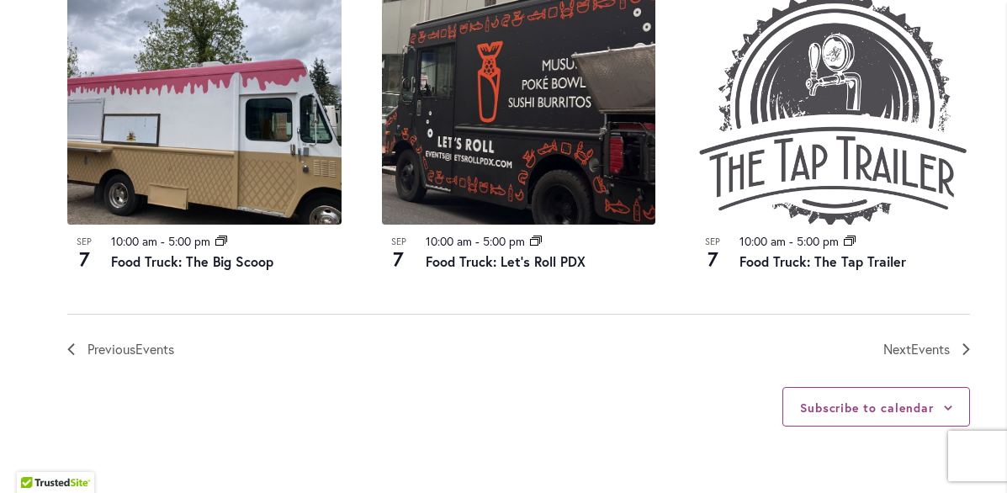
scroll to position [1994, 0]
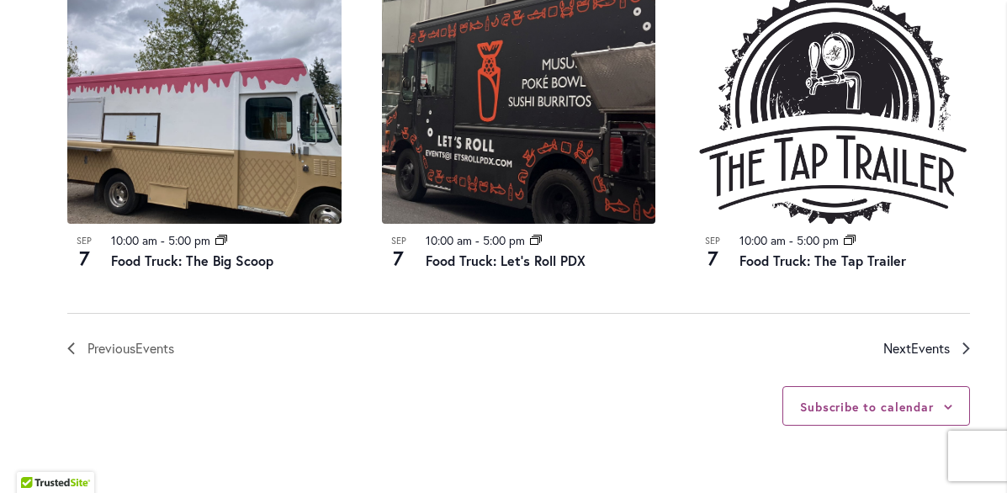
click at [964, 345] on icon "Next Events" at bounding box center [965, 348] width 7 height 12
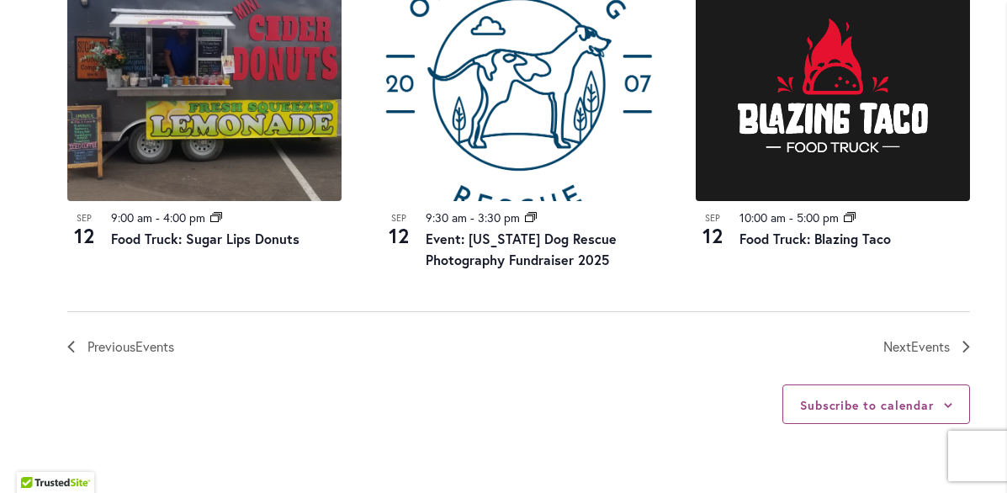
click at [963, 346] on nav "Previous Events Today Next Events" at bounding box center [518, 334] width 902 height 46
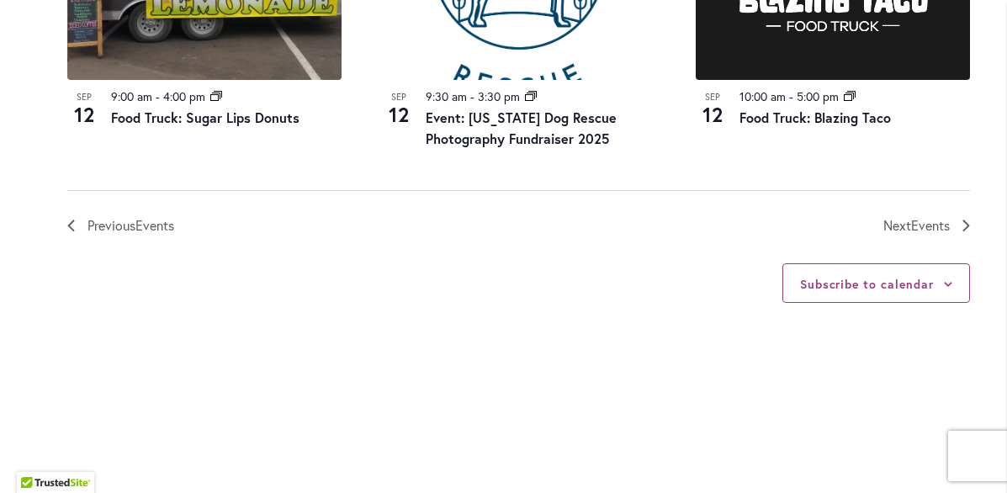
scroll to position [2111, 0]
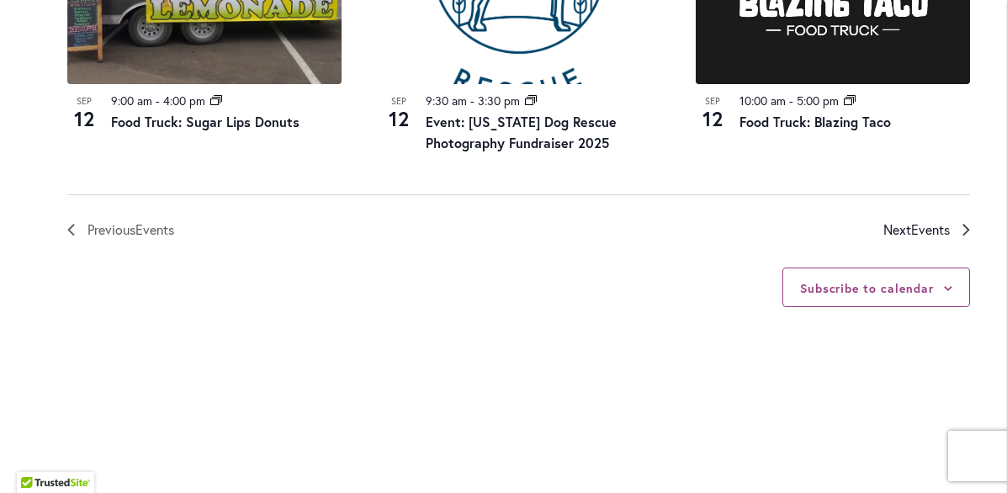
click at [906, 239] on span "Next Events" at bounding box center [916, 230] width 66 height 22
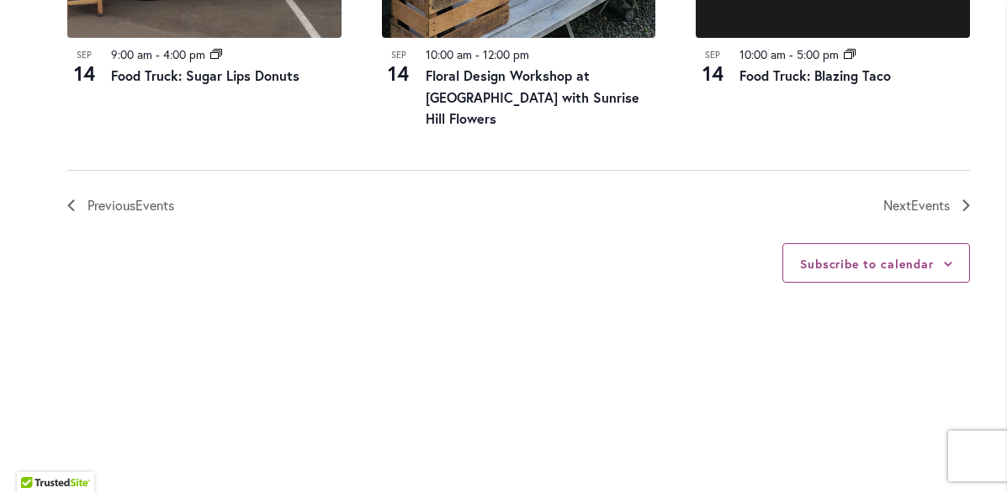
scroll to position [2136, 0]
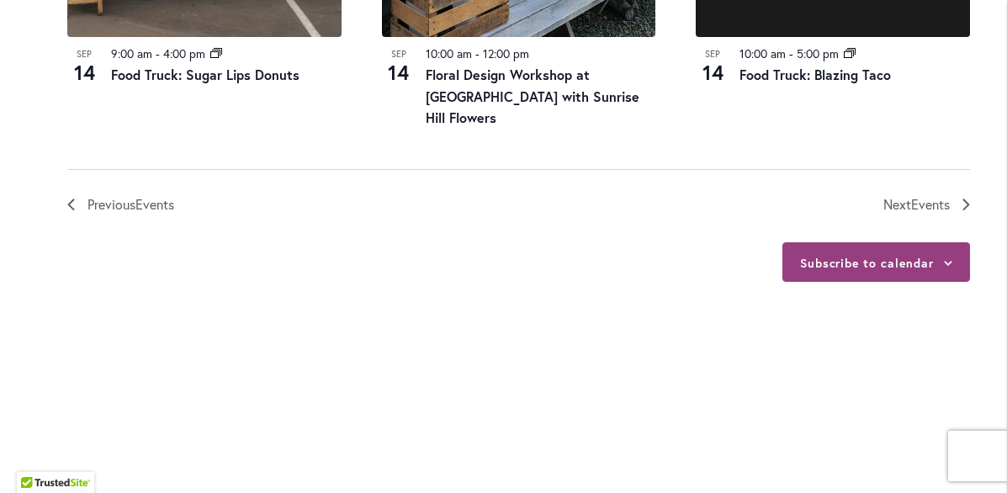
click at [823, 282] on div "Subscribe to calendar" at bounding box center [876, 262] width 188 height 40
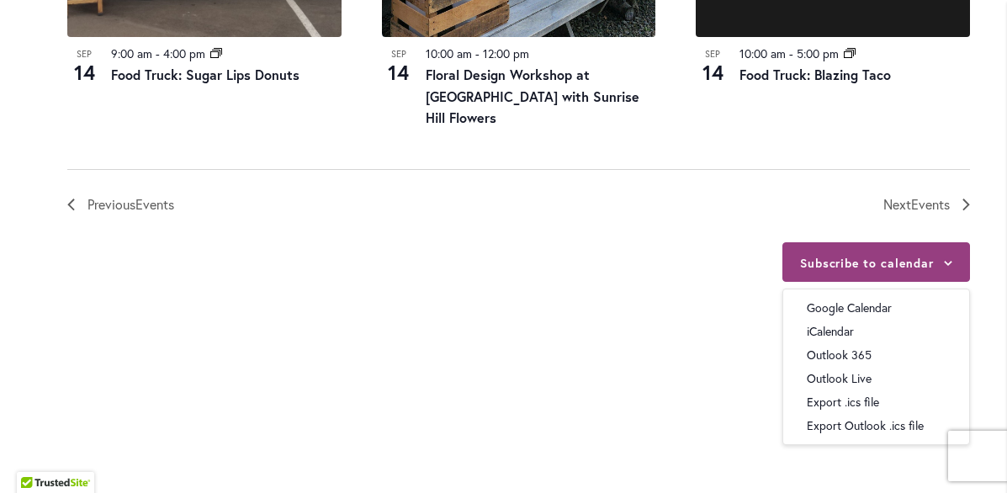
click at [822, 271] on button "Subscribe to calendar" at bounding box center [867, 263] width 134 height 16
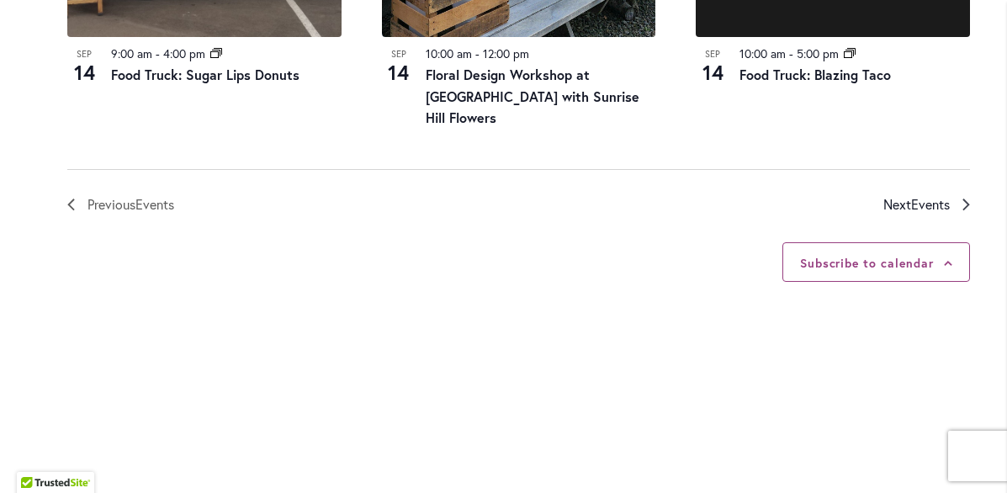
click at [922, 213] on span "Events" at bounding box center [930, 204] width 39 height 18
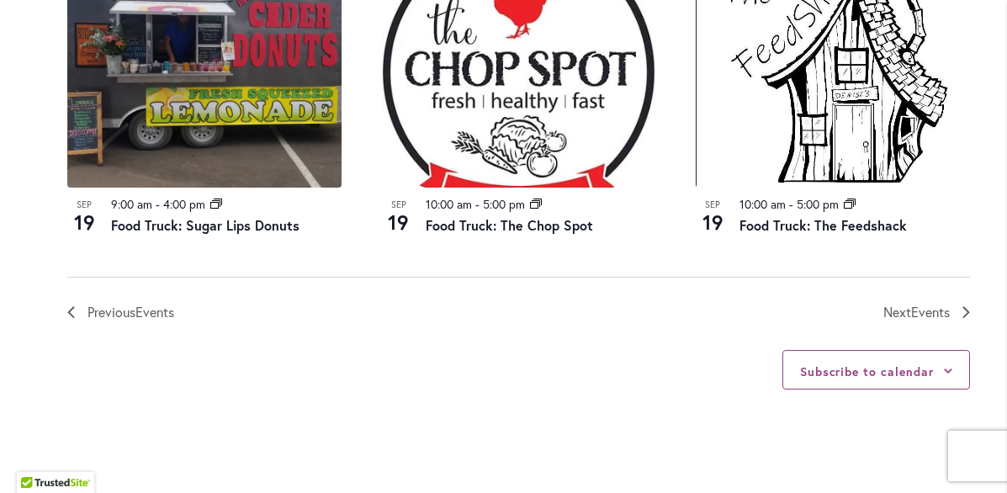
scroll to position [2005, 0]
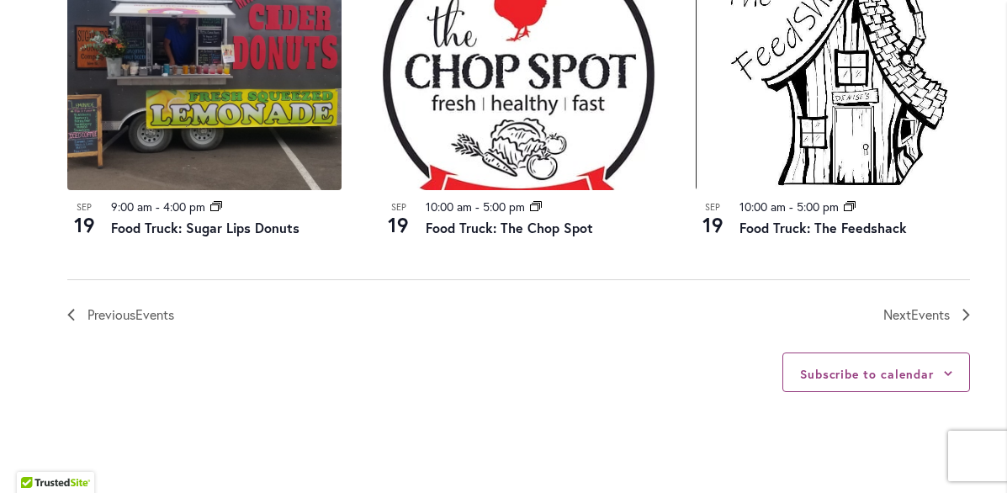
click at [872, 305] on nav "Previous Events Today Next Events" at bounding box center [518, 302] width 902 height 46
click at [924, 316] on span "Events" at bounding box center [930, 314] width 39 height 18
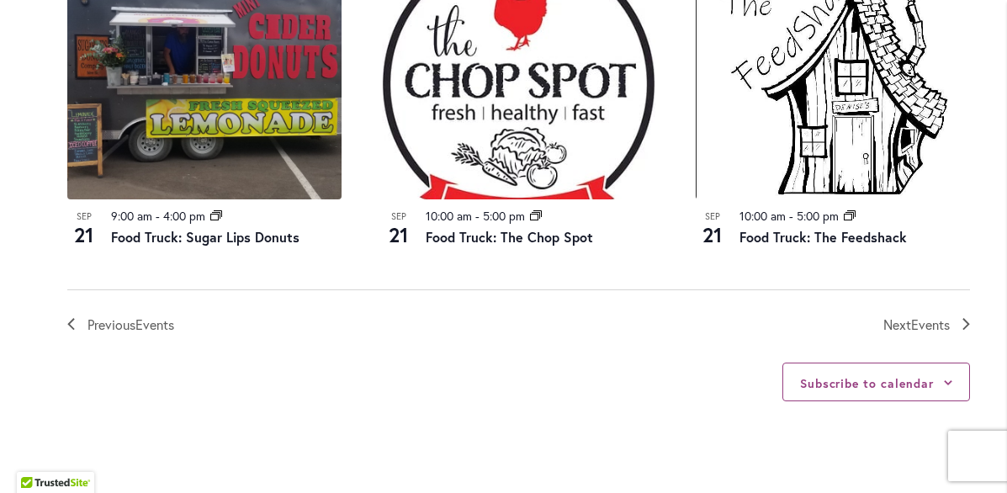
scroll to position [1953, 0]
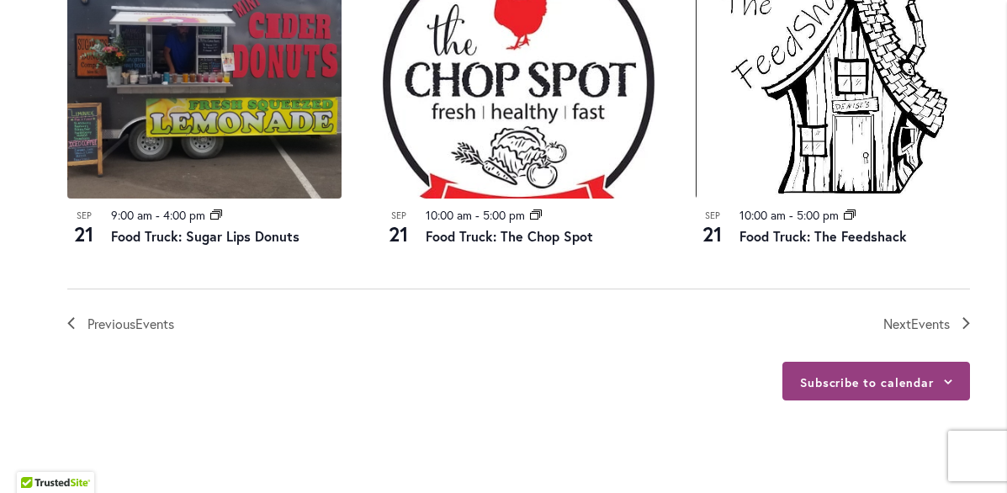
click at [857, 390] on button "Subscribe to calendar" at bounding box center [867, 382] width 134 height 16
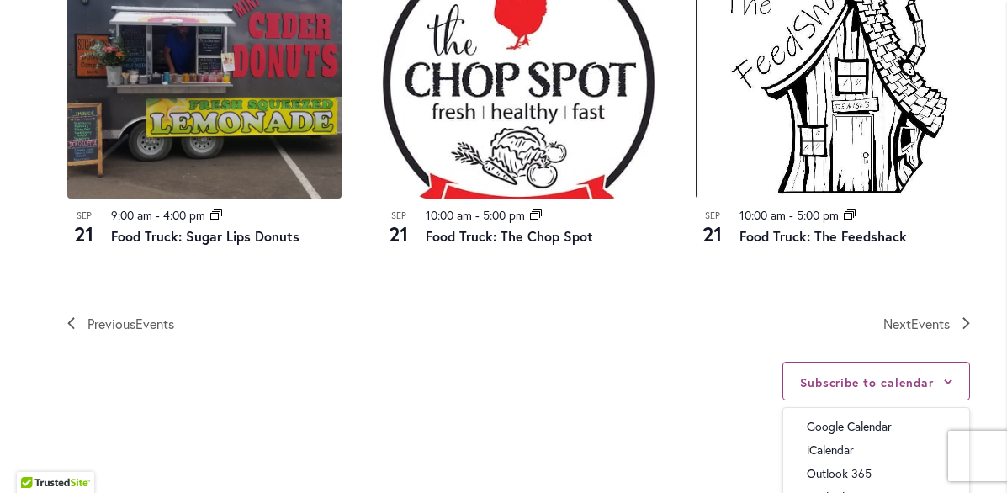
click at [838, 335] on li "Next Events" at bounding box center [745, 324] width 452 height 22
click at [904, 335] on span "Next Events" at bounding box center [916, 324] width 66 height 22
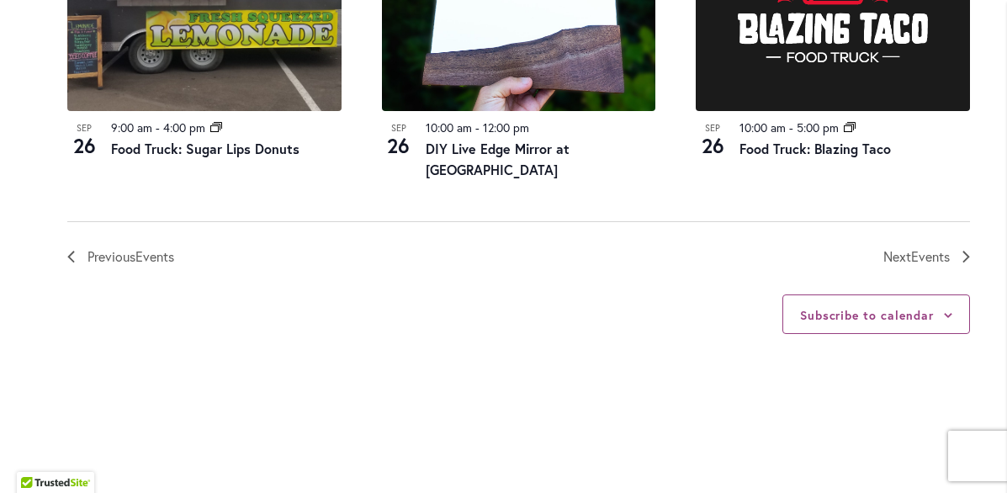
scroll to position [2068, 0]
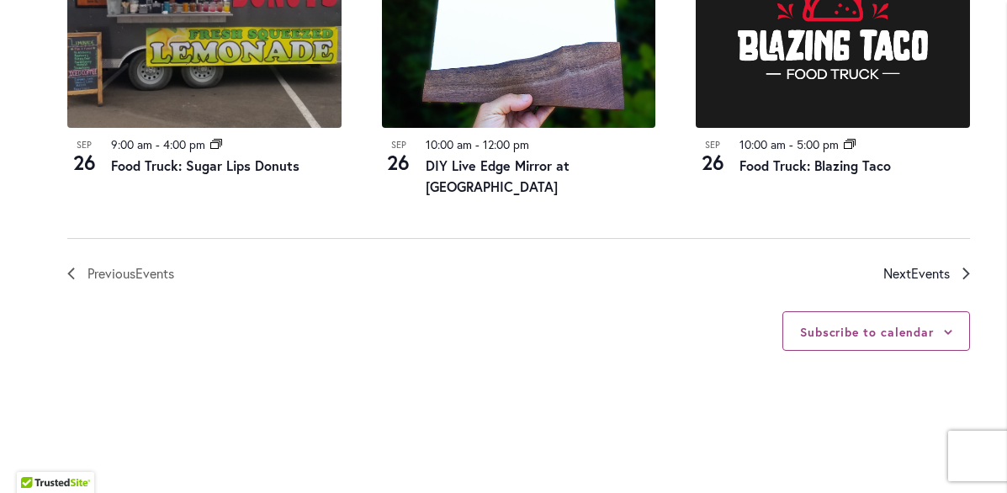
click at [903, 284] on span "Next Events" at bounding box center [916, 273] width 66 height 22
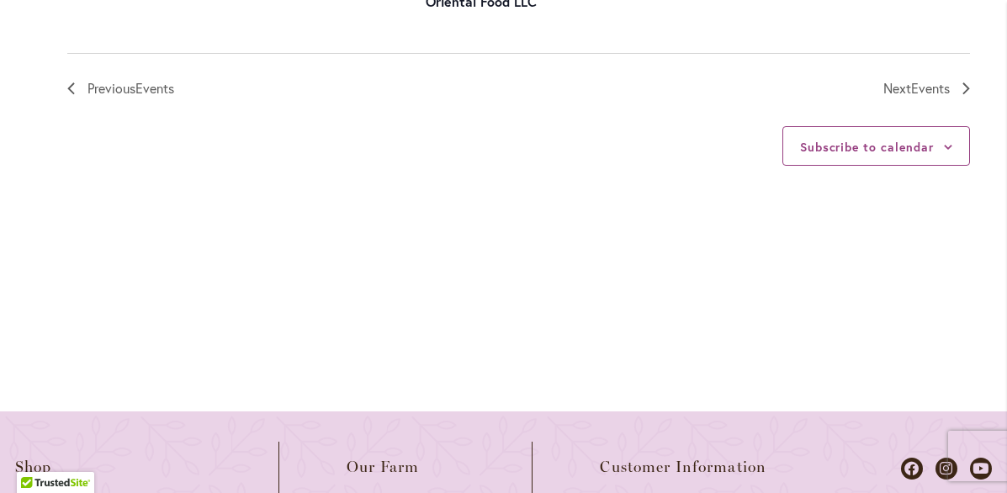
scroll to position [2259, 0]
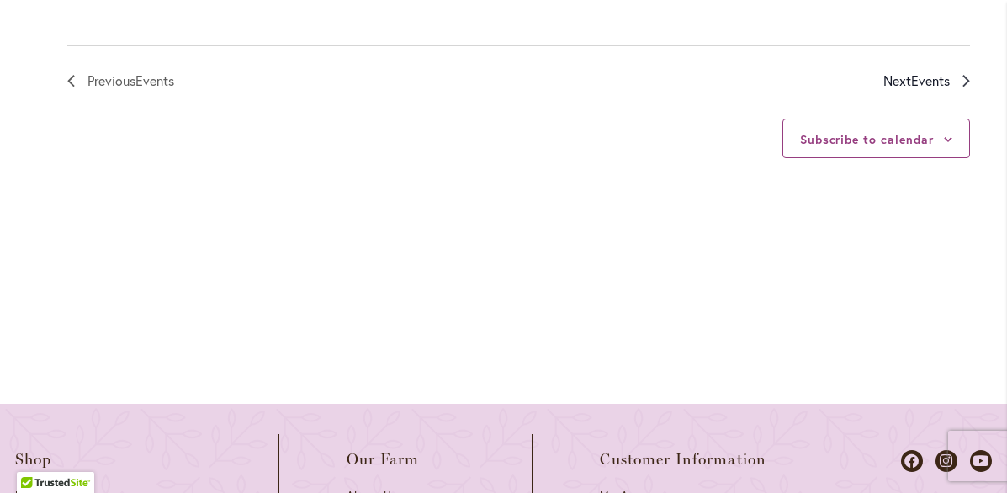
click at [947, 89] on span "Events" at bounding box center [930, 80] width 39 height 18
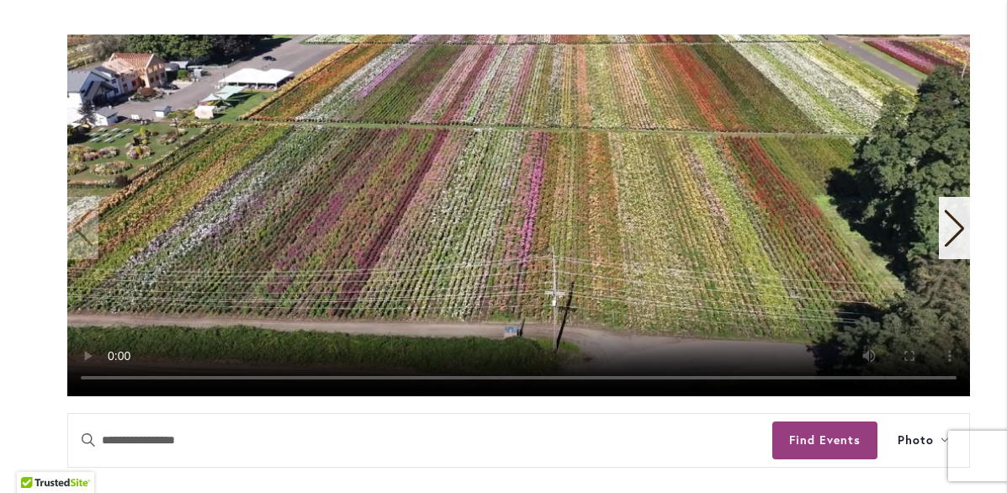
scroll to position [360, 0]
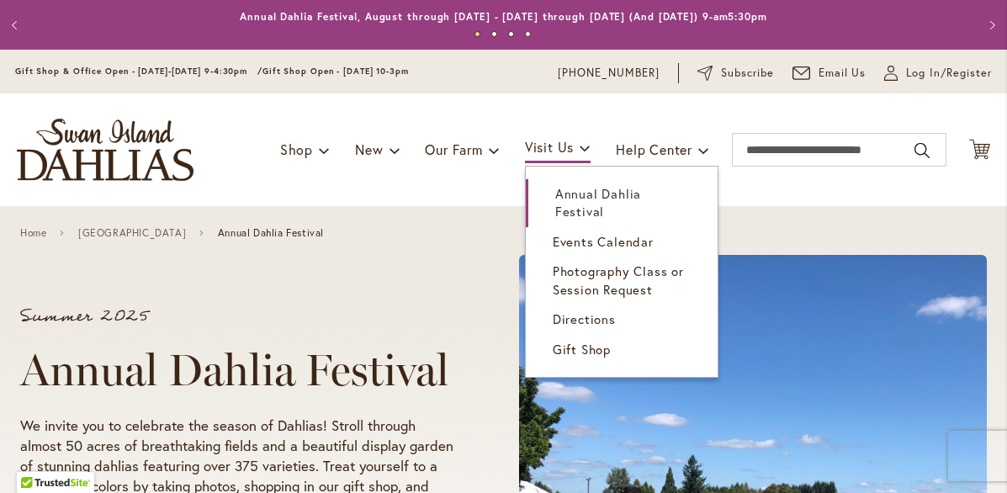
drag, startPoint x: 547, startPoint y: 174, endPoint x: 569, endPoint y: 229, distance: 59.2
click at [570, 166] on li "Visit Us Annual Dahlia Festival Events Calendar Photography Class or Session Re…" at bounding box center [558, 150] width 66 height 32
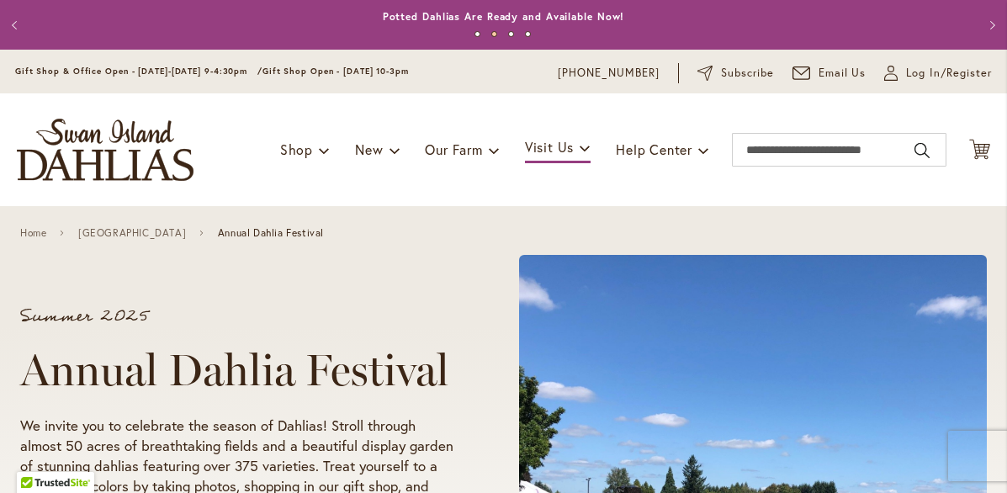
click at [569, 206] on div "Toggle Nav Shop Dahlia Tubers Collections Fresh Cut Dahlias Gardening Supplies …" at bounding box center [503, 149] width 1007 height 113
click at [582, 240] on div "Home Swan Island Dahlias Farm Annual Dahlia Festival" at bounding box center [503, 232] width 1007 height 53
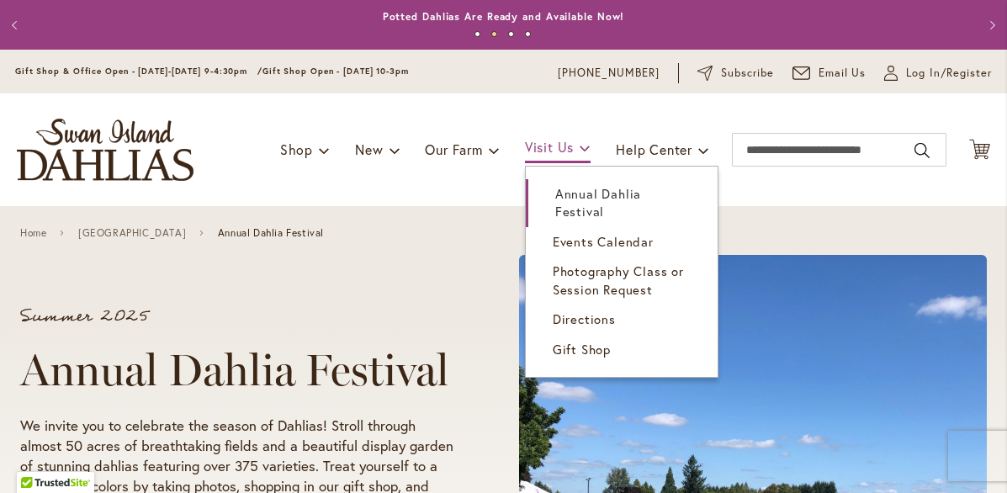
click at [573, 163] on link "Visit Us" at bounding box center [558, 148] width 66 height 29
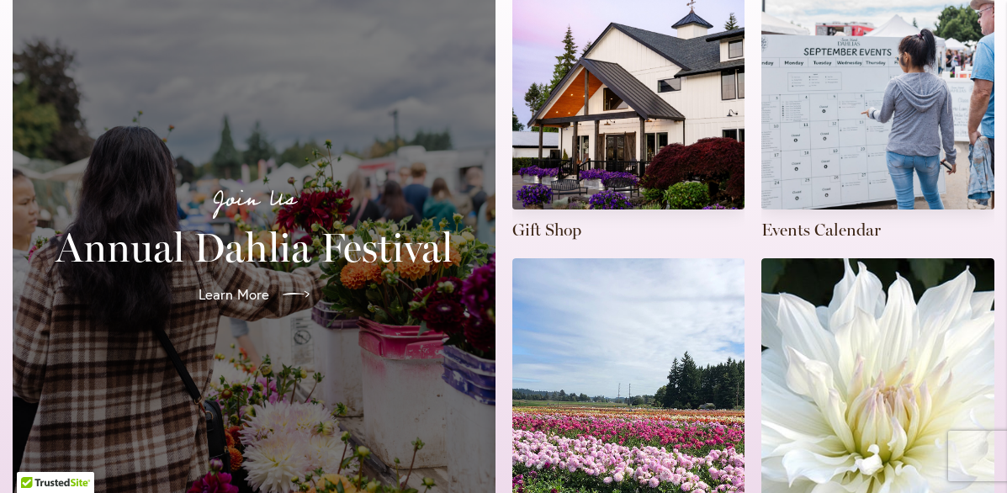
scroll to position [461, 0]
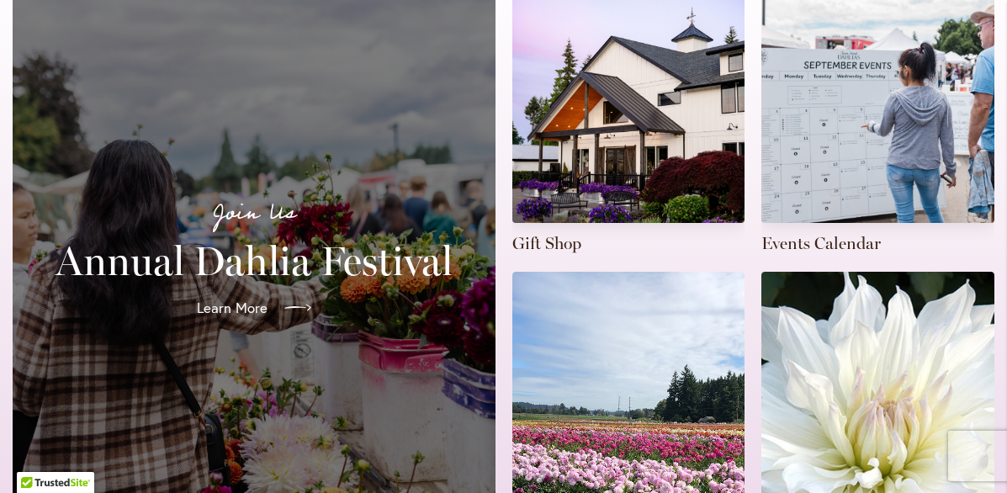
click at [274, 319] on div at bounding box center [292, 307] width 37 height 27
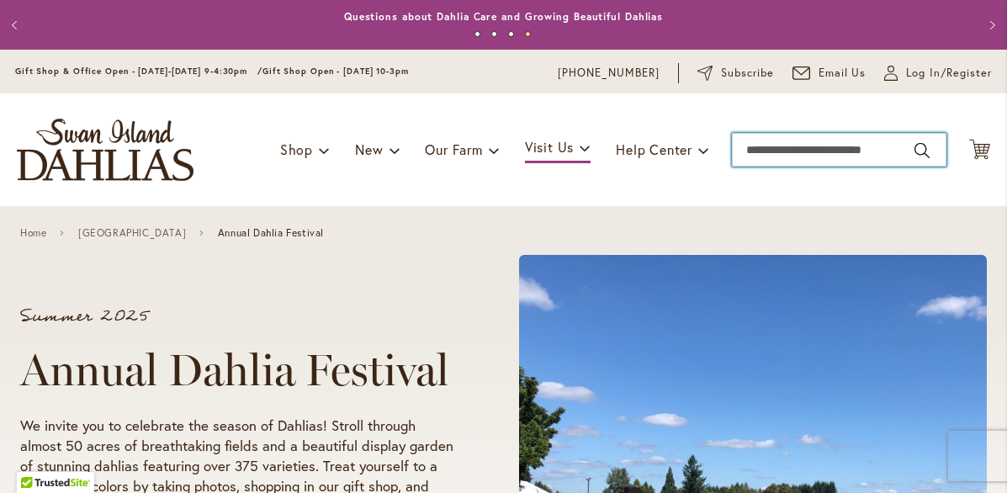
click at [777, 166] on input "Search" at bounding box center [839, 150] width 214 height 34
type input "*****"
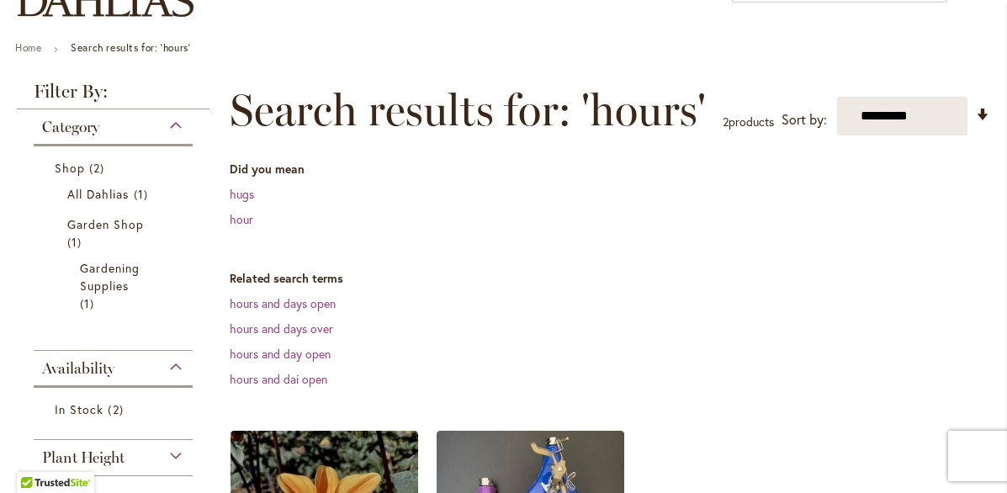
scroll to position [172, 0]
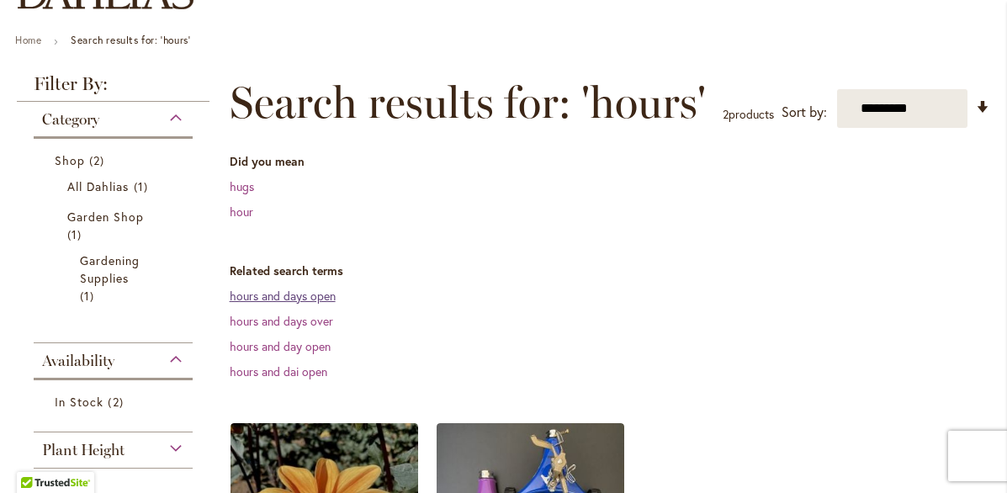
click at [323, 304] on link "hours and days open" at bounding box center [283, 296] width 106 height 16
